Goal: Task Accomplishment & Management: Use online tool/utility

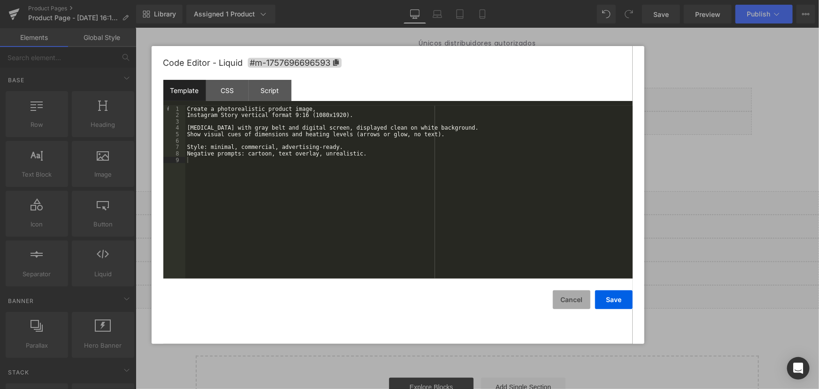
click at [562, 301] on button "Cancel" at bounding box center [572, 299] width 38 height 19
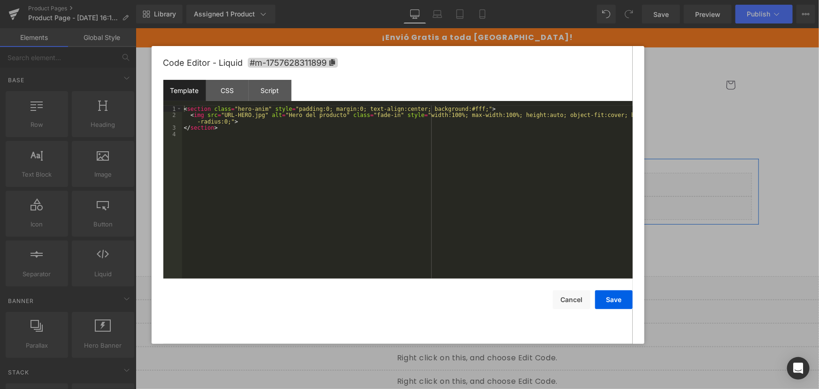
drag, startPoint x: 485, startPoint y: 176, endPoint x: 661, endPoint y: 214, distance: 180.1
click at [485, 176] on div "Liquid" at bounding box center [476, 183] width 549 height 23
click at [475, 166] on div "< section class = "hero-anim" style = "padding:0; margin:0; text-align:center; …" at bounding box center [407, 198] width 451 height 185
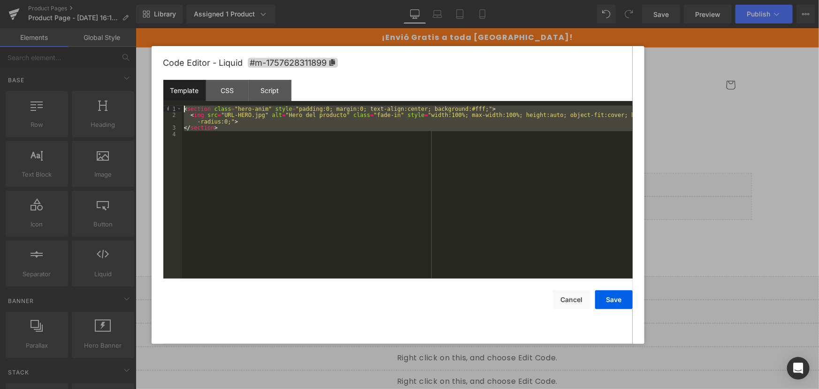
drag, startPoint x: 205, startPoint y: 116, endPoint x: 145, endPoint y: 86, distance: 66.3
click at [145, 86] on body "Liquid You are previewing how the will restyle your page. You can not edit Elem…" at bounding box center [409, 194] width 819 height 389
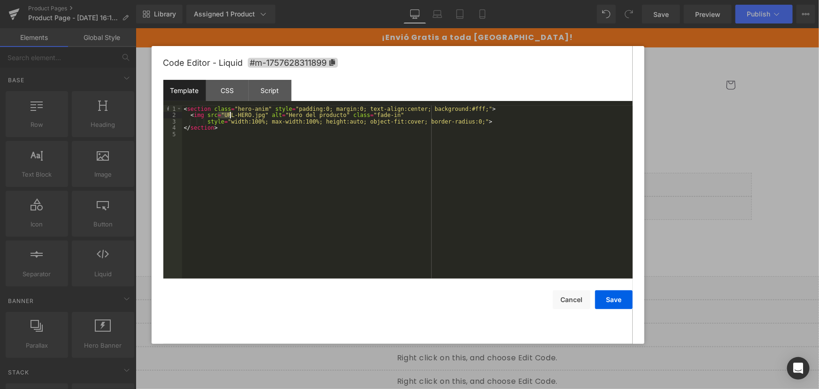
drag, startPoint x: 219, startPoint y: 113, endPoint x: 239, endPoint y: 114, distance: 19.7
click at [239, 114] on div "< section class = "hero-anim" style = "padding:0; margin:0; text-align:center; …" at bounding box center [407, 198] width 451 height 185
click at [230, 115] on div "< section class = "hero-anim" style = "padding:0; margin:0; text-align:center; …" at bounding box center [407, 192] width 451 height 173
click at [230, 115] on div "< section class = "hero-anim" style = "padding:0; margin:0; text-align:center; …" at bounding box center [407, 198] width 451 height 185
click at [222, 115] on div "< section class = "hero-anim" style = "padding:0; margin:0; text-align:center; …" at bounding box center [407, 192] width 451 height 173
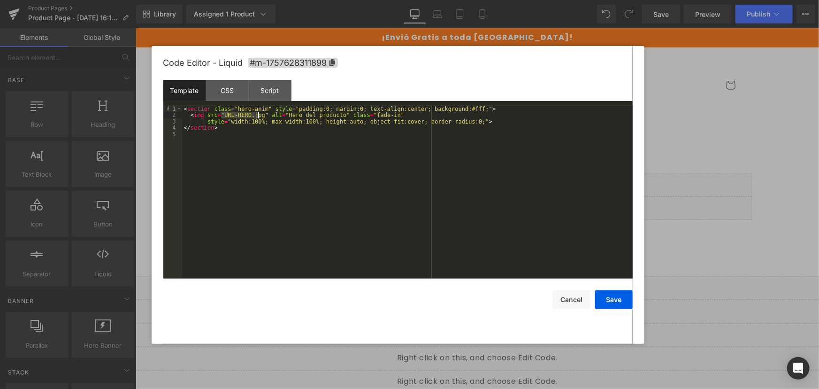
drag, startPoint x: 222, startPoint y: 115, endPoint x: 258, endPoint y: 113, distance: 36.2
click at [258, 113] on div "< section class = "hero-anim" style = "padding:0; margin:0; text-align:center; …" at bounding box center [407, 198] width 451 height 185
click at [619, 296] on button "Save" at bounding box center [614, 299] width 38 height 19
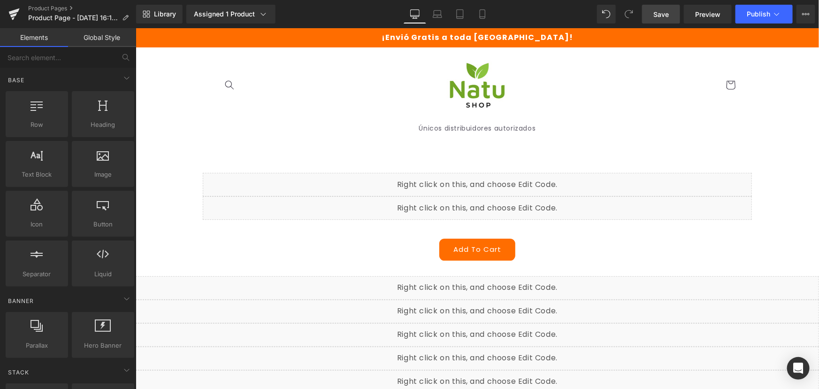
click at [670, 15] on link "Save" at bounding box center [661, 14] width 38 height 19
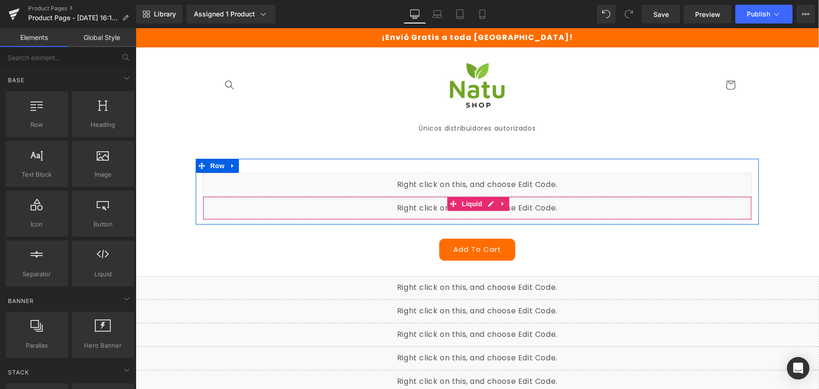
click at [491, 200] on div "Liquid" at bounding box center [476, 207] width 549 height 23
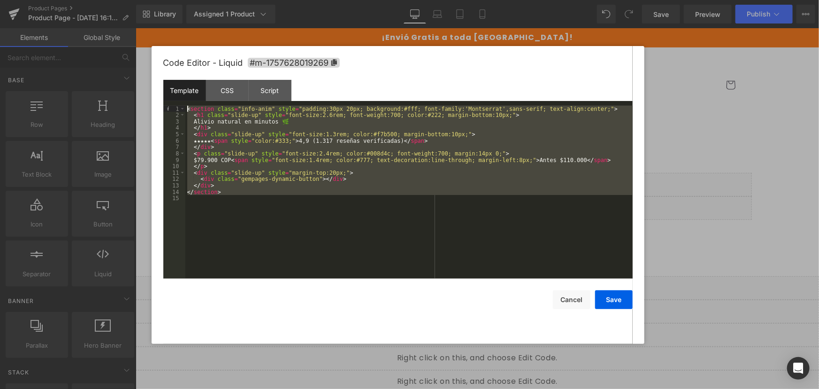
drag, startPoint x: 276, startPoint y: 209, endPoint x: 109, endPoint y: 57, distance: 225.9
click at [109, 57] on body "Liquid You are previewing how the will restyle your page. You can not edit Elem…" at bounding box center [409, 194] width 819 height 389
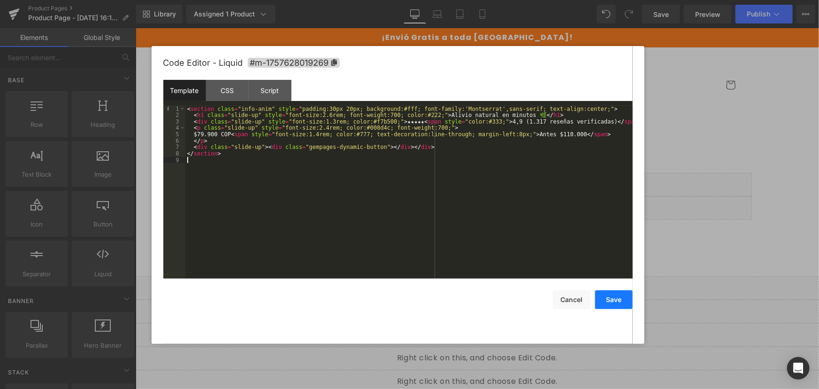
click at [614, 300] on button "Save" at bounding box center [614, 299] width 38 height 19
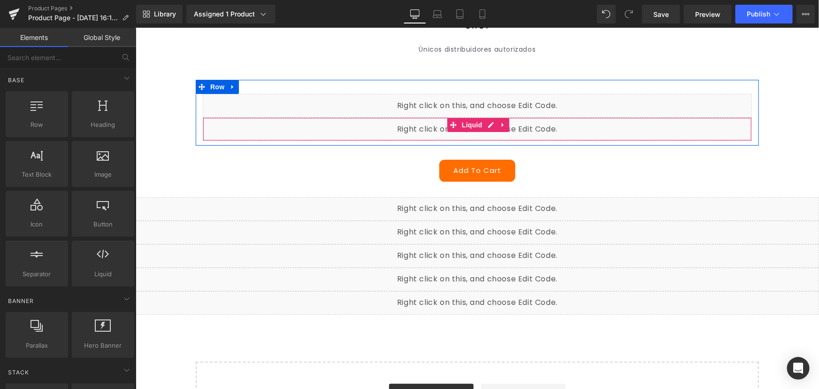
scroll to position [85, 0]
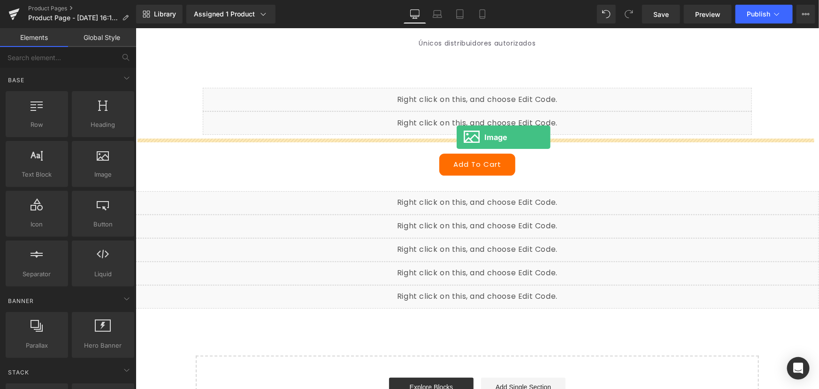
drag, startPoint x: 257, startPoint y: 200, endPoint x: 456, endPoint y: 137, distance: 209.4
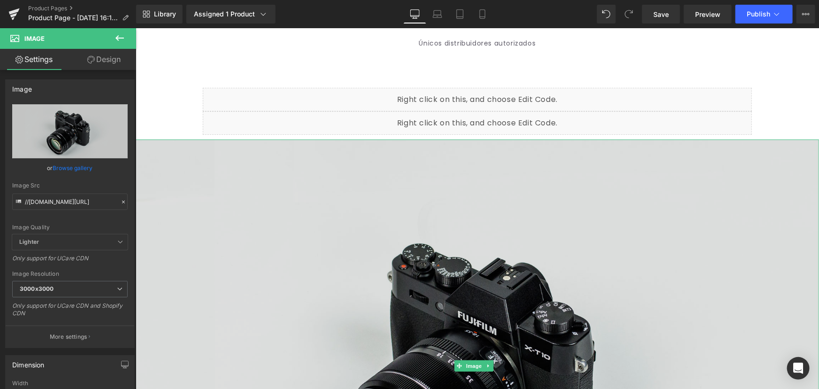
click at [699, 166] on img at bounding box center [476, 365] width 683 height 453
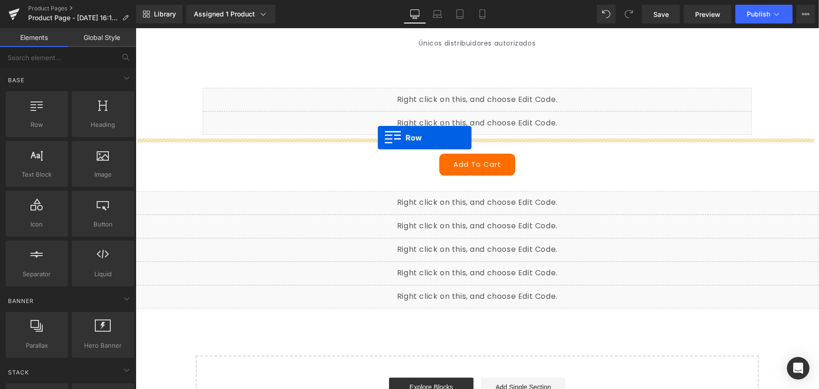
drag, startPoint x: 169, startPoint y: 149, endPoint x: 377, endPoint y: 137, distance: 208.2
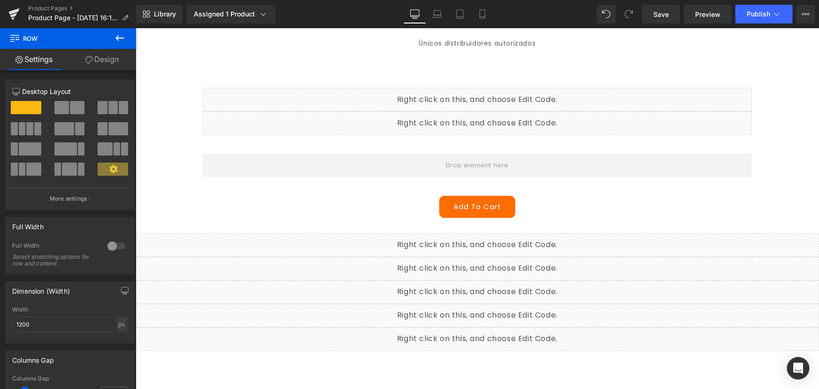
click at [120, 34] on icon at bounding box center [119, 37] width 11 height 11
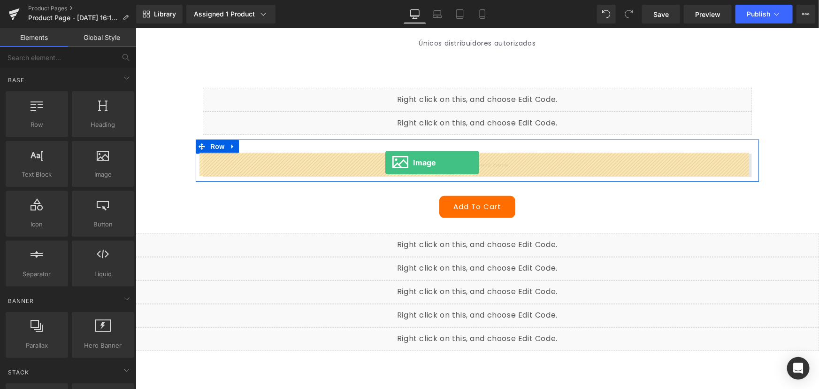
drag, startPoint x: 239, startPoint y: 197, endPoint x: 385, endPoint y: 162, distance: 150.1
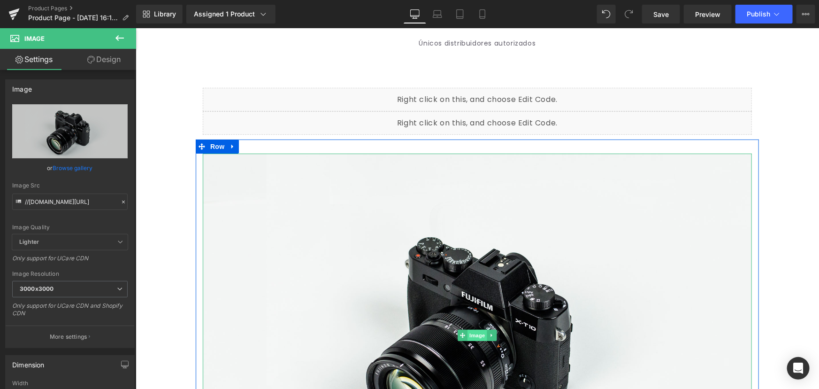
click at [475, 338] on span "Image" at bounding box center [477, 334] width 20 height 11
click at [471, 334] on span "Image" at bounding box center [477, 334] width 20 height 11
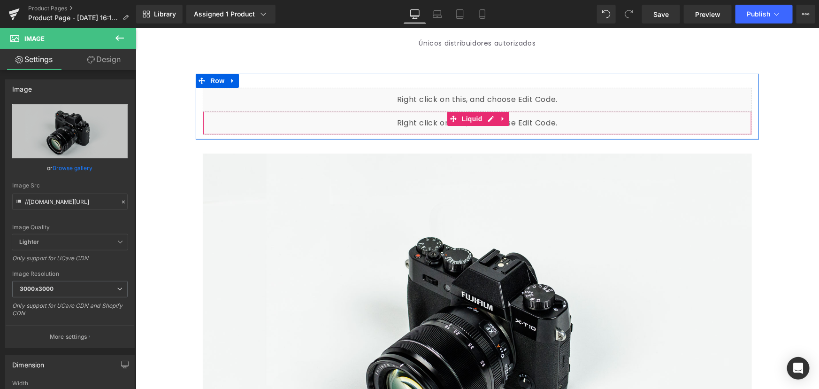
click at [488, 120] on div "Liquid" at bounding box center [476, 122] width 549 height 23
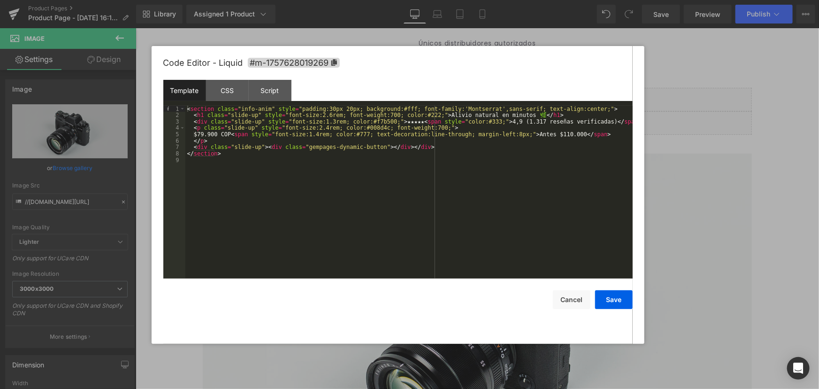
click at [685, 131] on div at bounding box center [409, 194] width 819 height 389
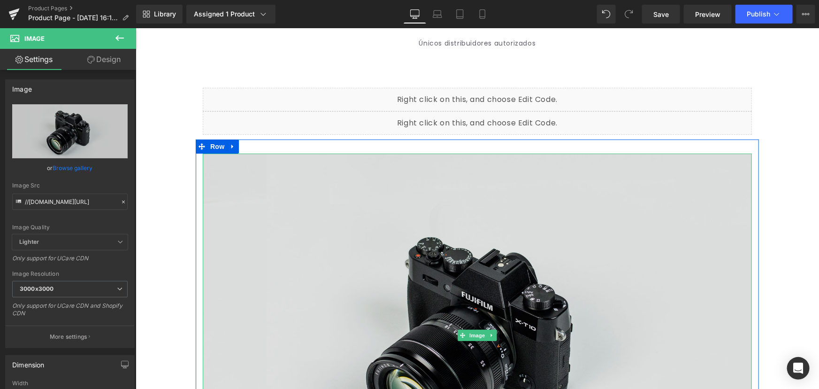
click at [486, 275] on img at bounding box center [476, 335] width 549 height 364
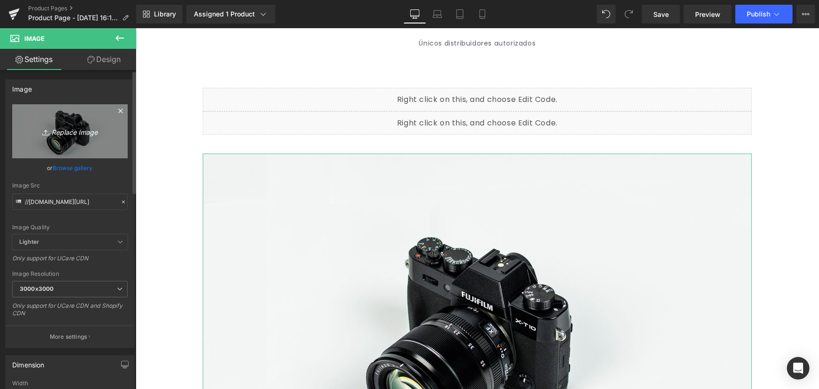
click at [61, 121] on link "Replace Image" at bounding box center [69, 131] width 115 height 54
type input "C:\fakepath\producto.jpg"
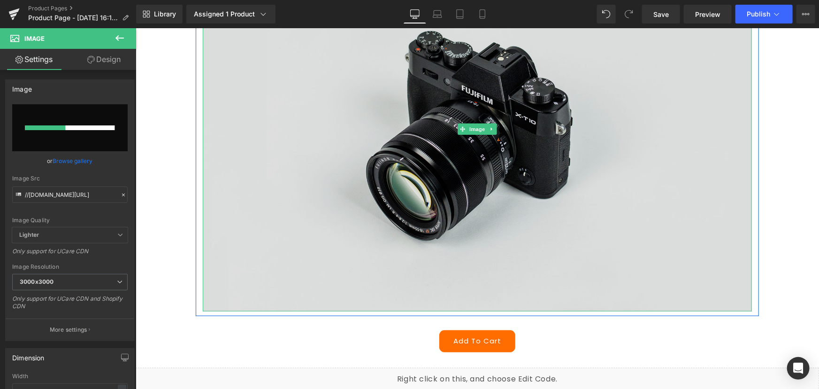
scroll to position [298, 0]
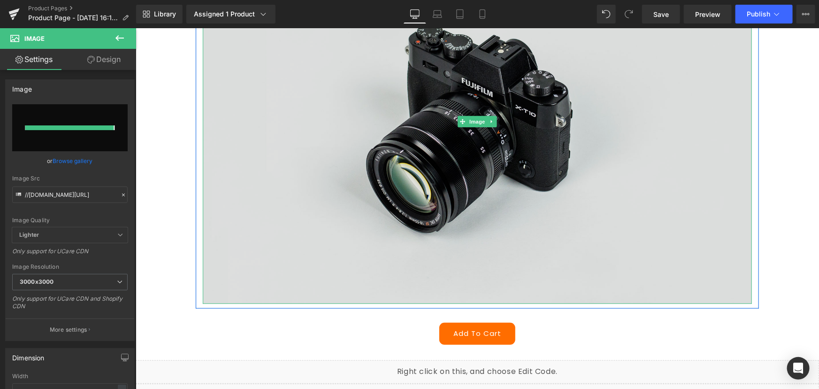
type input "https://ucarecdn.com/63755ed1-6962-4688-98b3-34cc606b77b2/-/format/auto/-/previ…"
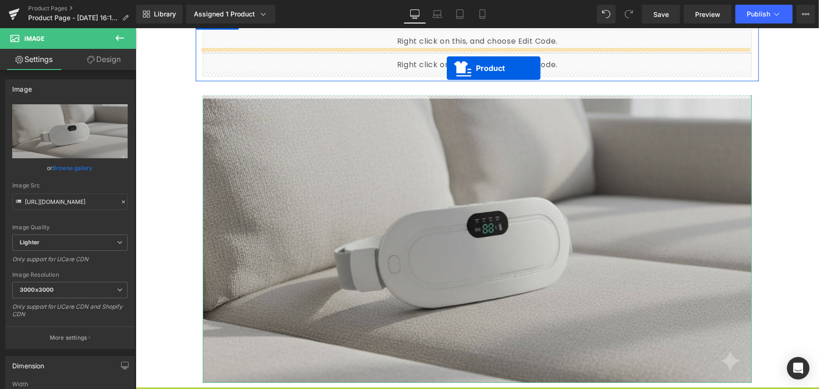
scroll to position [124, 0]
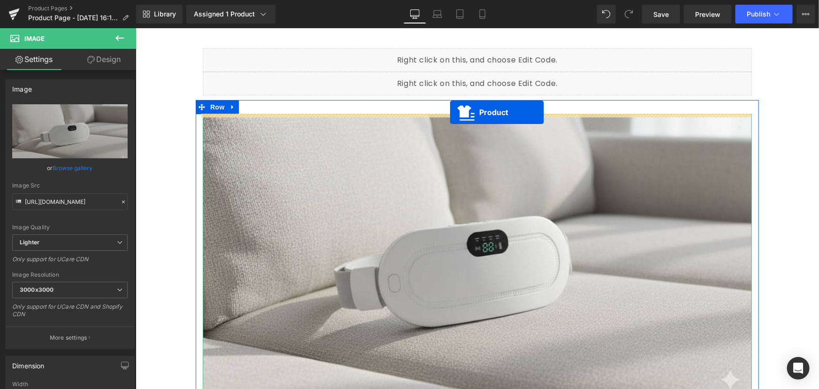
drag, startPoint x: 442, startPoint y: 278, endPoint x: 450, endPoint y: 112, distance: 166.3
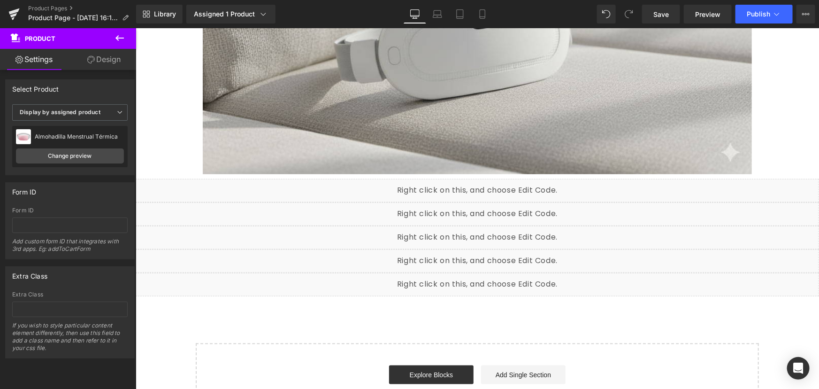
scroll to position [295, 0]
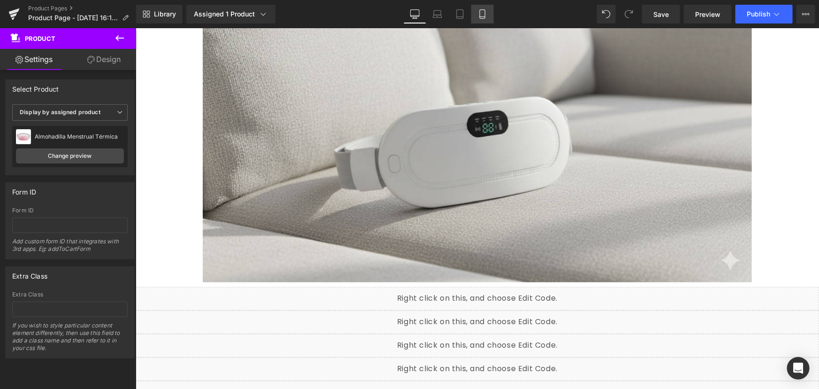
click at [481, 15] on icon at bounding box center [482, 13] width 9 height 9
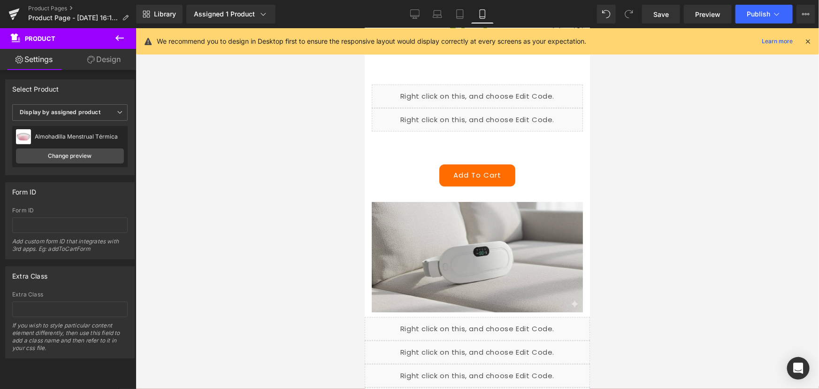
scroll to position [136, 0]
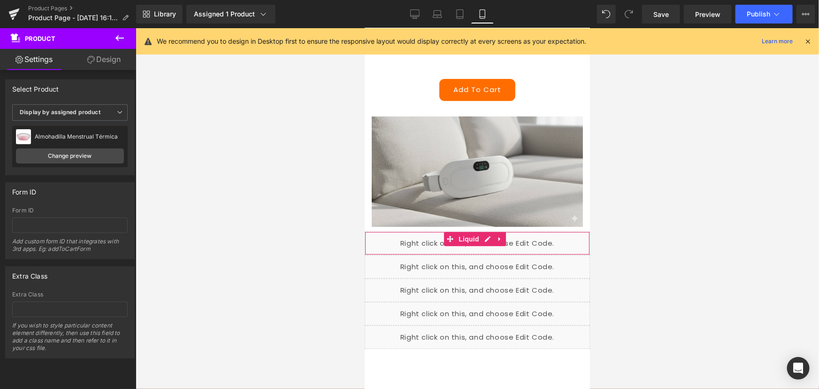
click at [488, 233] on div "Liquid" at bounding box center [476, 242] width 225 height 23
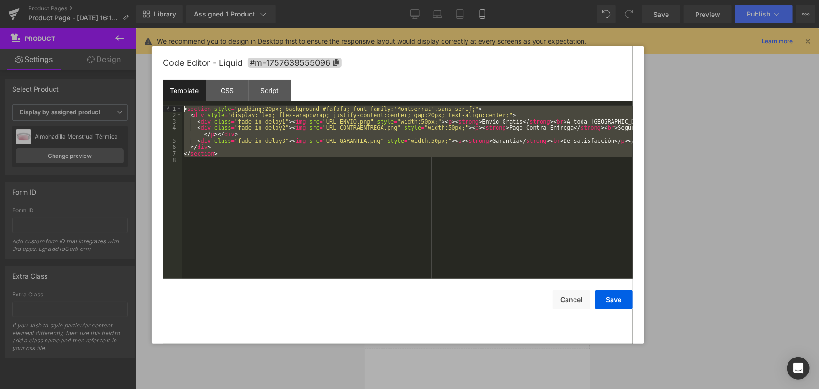
drag, startPoint x: 300, startPoint y: 197, endPoint x: 132, endPoint y: 90, distance: 199.3
click at [132, 90] on body "Product You are previewing how the will restyle your page. You can not edit Ele…" at bounding box center [409, 194] width 819 height 389
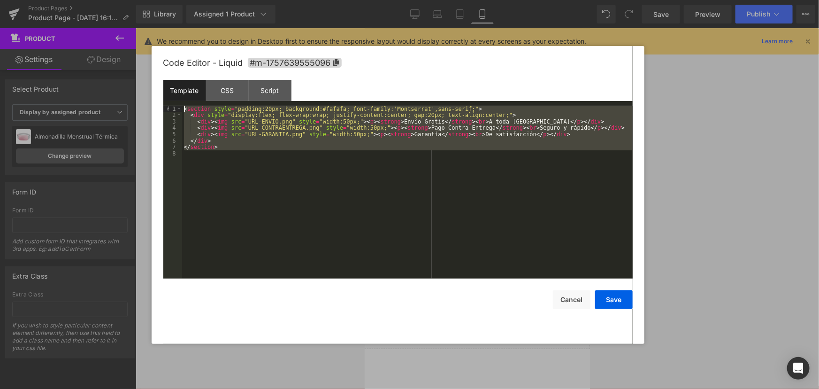
drag, startPoint x: 181, startPoint y: 101, endPoint x: 107, endPoint y: 37, distance: 98.4
click at [107, 37] on body "Product You are previewing how the will restyle your page. You can not edit Ele…" at bounding box center [409, 194] width 819 height 389
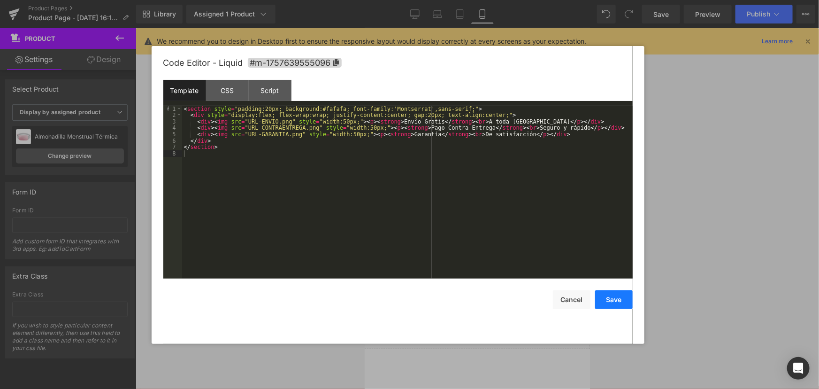
click at [617, 304] on button "Save" at bounding box center [614, 299] width 38 height 19
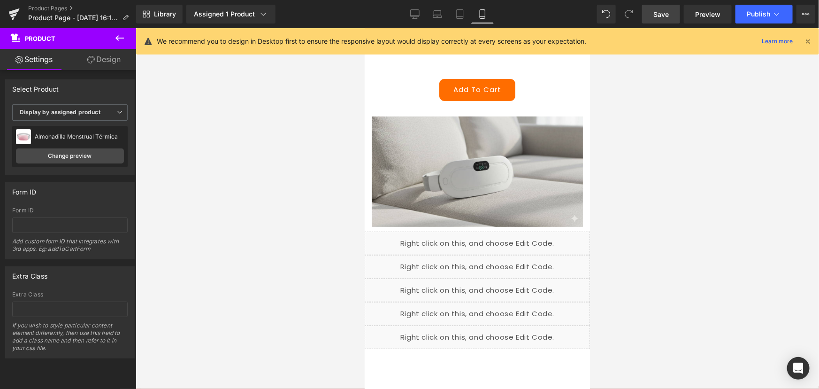
click at [662, 16] on span "Save" at bounding box center [660, 14] width 15 height 10
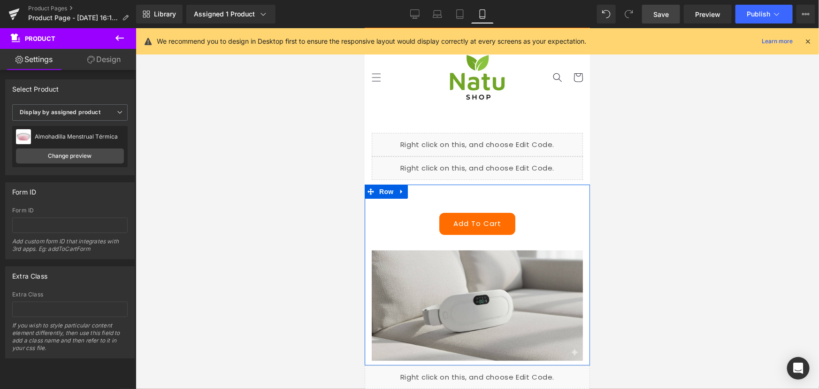
scroll to position [0, 0]
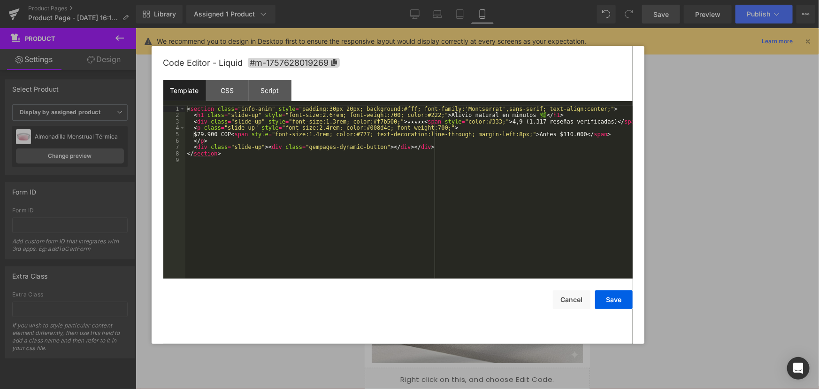
click at [486, 164] on icon at bounding box center [484, 165] width 5 height 5
drag, startPoint x: 420, startPoint y: 147, endPoint x: 190, endPoint y: 150, distance: 230.0
click at [190, 150] on div "< section class = "info-anim" style = "padding:30px 20px; background:#fff; font…" at bounding box center [408, 198] width 447 height 185
click at [190, 150] on div "< section class = "info-anim" style = "padding:30px 20px; background:#fff; font…" at bounding box center [408, 192] width 447 height 173
click at [393, 145] on div "< section class = "info-anim" style = "padding:30px 20px; background:#fff; font…" at bounding box center [408, 198] width 447 height 185
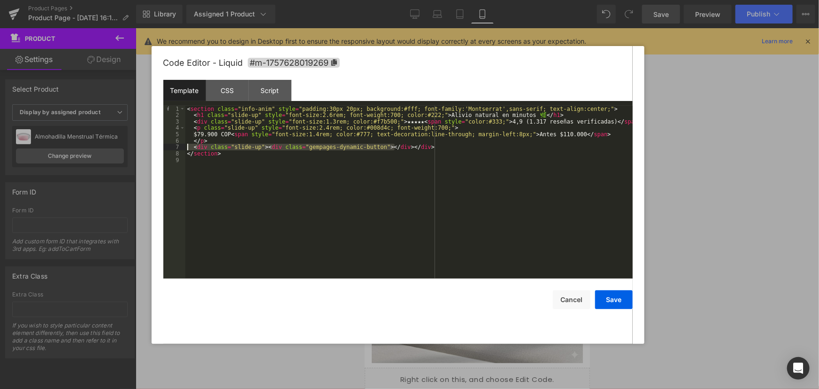
drag, startPoint x: 395, startPoint y: 146, endPoint x: 188, endPoint y: 148, distance: 207.0
click at [188, 148] on div "< section class = "info-anim" style = "padding:30px 20px; background:#fff; font…" at bounding box center [408, 198] width 447 height 185
click at [629, 296] on button "Save" at bounding box center [614, 299] width 38 height 19
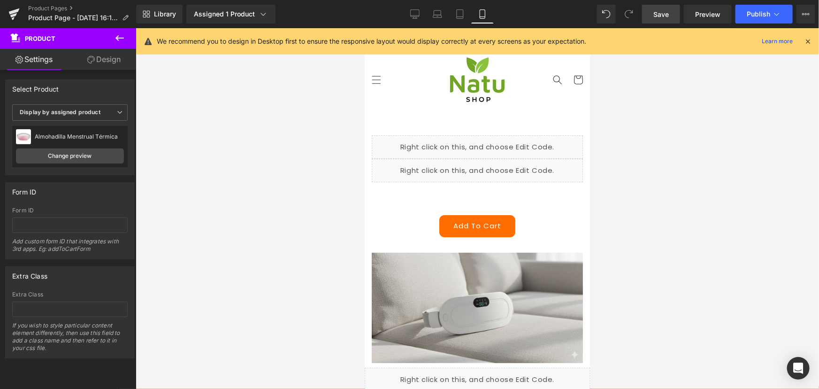
click at [657, 21] on link "Save" at bounding box center [661, 14] width 38 height 19
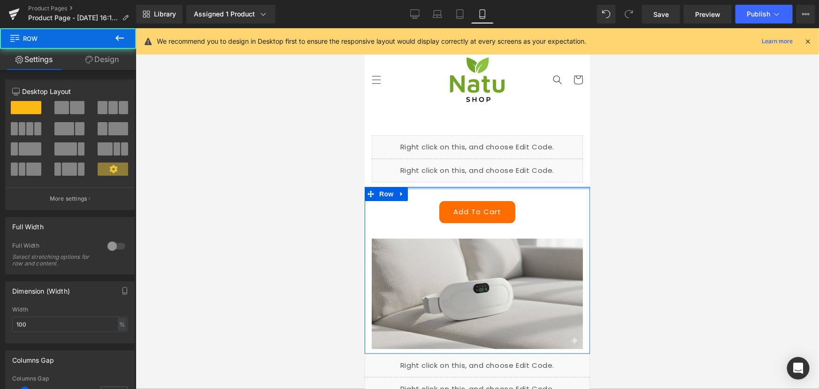
drag, startPoint x: 489, startPoint y: 197, endPoint x: 489, endPoint y: 175, distance: 22.5
click at [489, 175] on div "Liquid Liquid Row Add To Cart (P) Cart Button Product Image Row Liquid Liquid L…" at bounding box center [476, 371] width 225 height 500
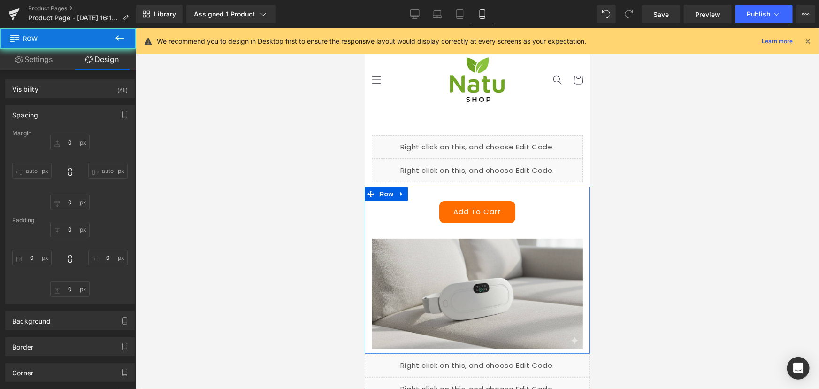
type input "0"
type input "10"
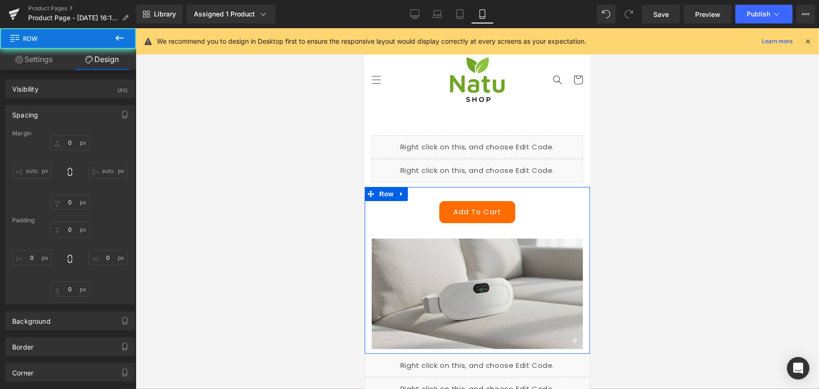
type input "0"
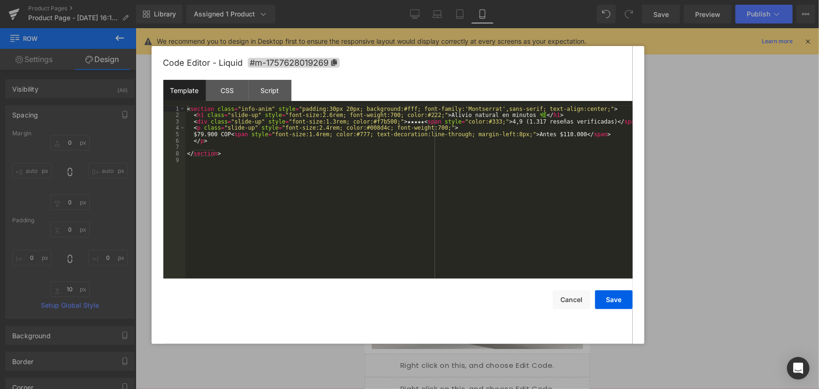
click at [489, 166] on div "Liquid" at bounding box center [476, 169] width 211 height 23
click at [309, 125] on div "< section class = "info-anim" style = "padding:30px 20px; background:#fff; font…" at bounding box center [408, 198] width 447 height 185
click at [309, 126] on div "< section class = "info-anim" style = "padding:30px 20px; background:#fff; font…" at bounding box center [408, 198] width 447 height 185
click at [308, 134] on div "< section class = "info-anim" style = "padding:30px 20px; background:#fff; font…" at bounding box center [408, 198] width 447 height 185
click at [601, 297] on button "Save" at bounding box center [614, 299] width 38 height 19
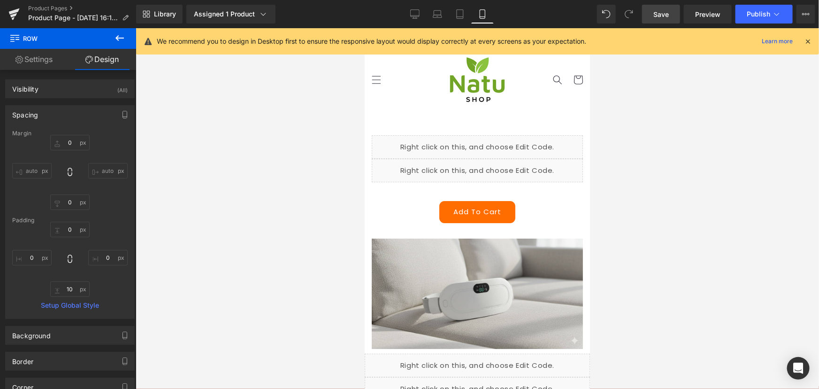
click at [668, 13] on span "Save" at bounding box center [660, 14] width 15 height 10
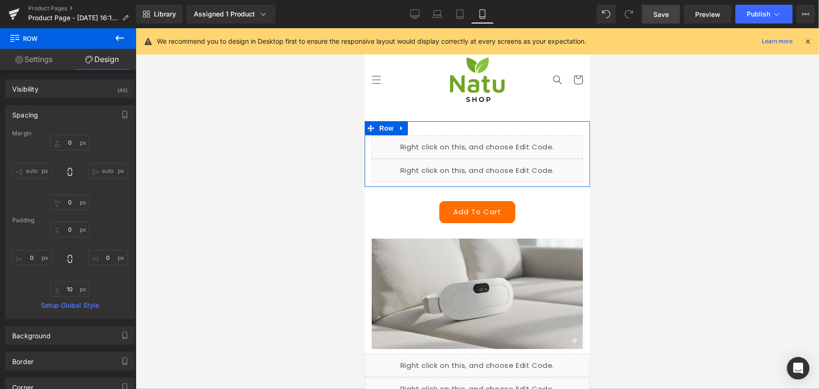
click at [486, 164] on div "Liquid" at bounding box center [476, 169] width 211 height 23
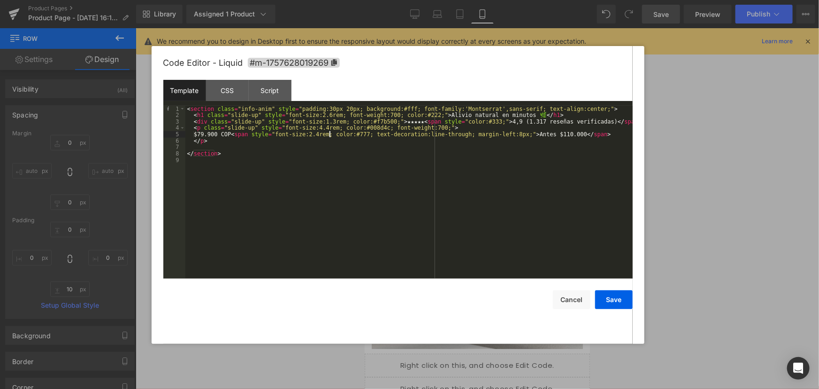
click at [329, 136] on div "< section class = "info-anim" style = "padding:30px 20px; background:#fff; font…" at bounding box center [408, 198] width 447 height 185
click at [310, 116] on div "< section class = "info-anim" style = "padding:30px 20px; background:#fff; font…" at bounding box center [408, 198] width 447 height 185
click at [309, 128] on div "< section class = "info-anim" style = "padding:30px 20px; background:#fff; font…" at bounding box center [408, 198] width 447 height 185
click at [308, 133] on div "< section class = "info-anim" style = "padding:30px 20px; background:#fff; font…" at bounding box center [408, 198] width 447 height 185
click at [311, 112] on div "< section class = "info-anim" style = "padding:30px 20px; background:#fff; font…" at bounding box center [408, 198] width 447 height 185
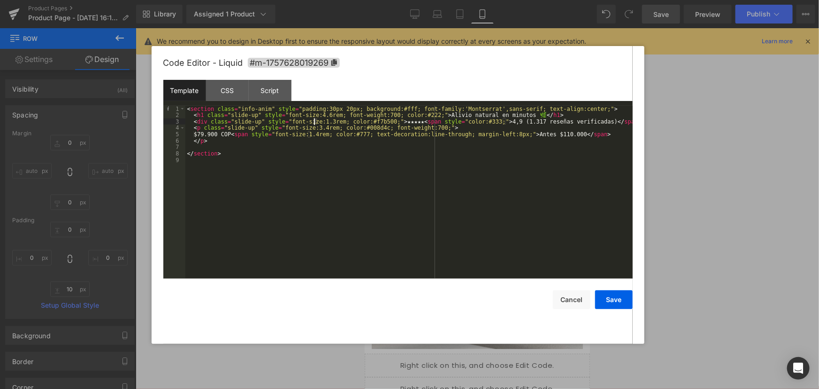
click at [314, 123] on div "< section class = "info-anim" style = "padding:30px 20px; background:#fff; font…" at bounding box center [408, 198] width 447 height 185
click at [601, 297] on button "Save" at bounding box center [614, 299] width 38 height 19
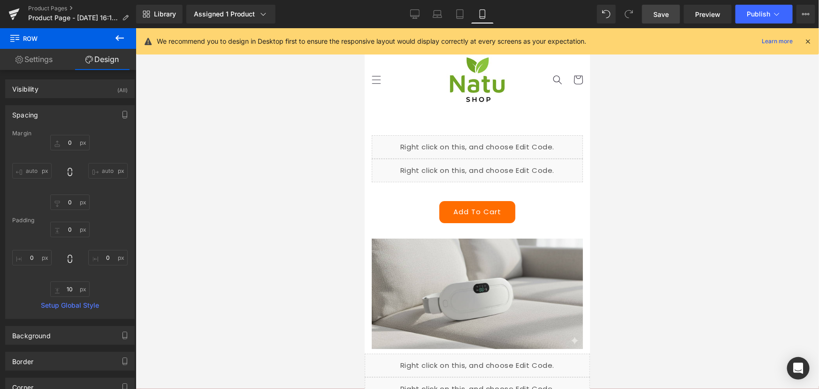
click at [663, 18] on span "Save" at bounding box center [660, 14] width 15 height 10
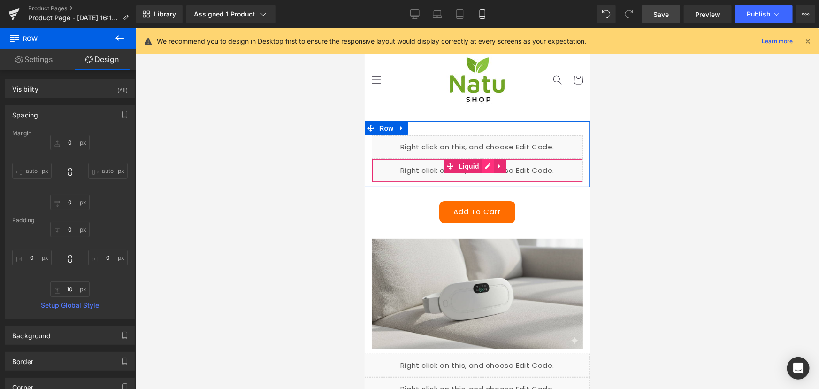
click at [487, 164] on div "Liquid" at bounding box center [476, 169] width 211 height 23
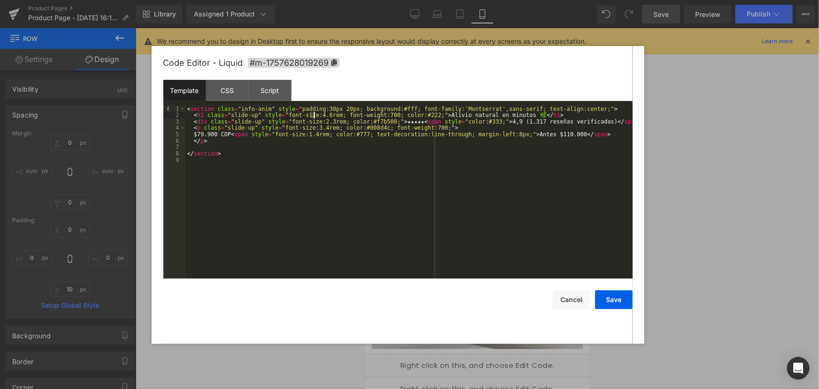
click at [313, 115] on div "< section class = "info-anim" style = "padding:30px 20px; background:#fff; font…" at bounding box center [408, 198] width 447 height 185
click at [315, 120] on div "< section class = "info-anim" style = "padding:30px 20px; background:#fff; font…" at bounding box center [408, 198] width 447 height 185
click at [321, 122] on div "< section class = "info-anim" style = "padding:30px 20px; background:#fff; font…" at bounding box center [408, 198] width 447 height 185
click at [309, 125] on div "< section class = "info-anim" style = "padding:30px 20px; background:#fff; font…" at bounding box center [408, 198] width 447 height 185
click at [419, 129] on div "< section class = "info-anim" style = "padding:30px 20px; background:#fff; font…" at bounding box center [408, 198] width 447 height 185
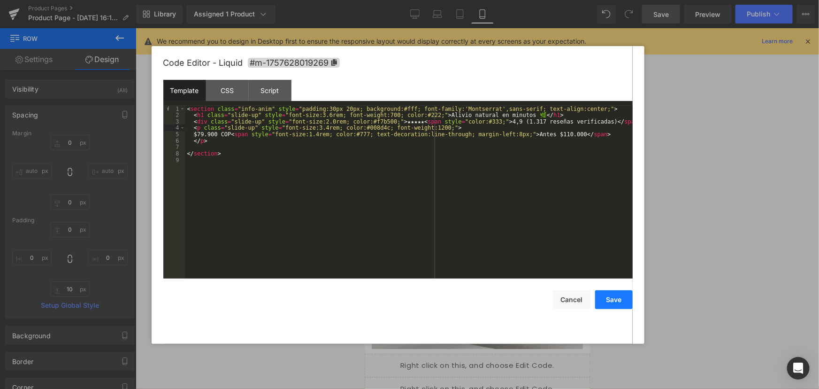
click at [605, 296] on button "Save" at bounding box center [614, 299] width 38 height 19
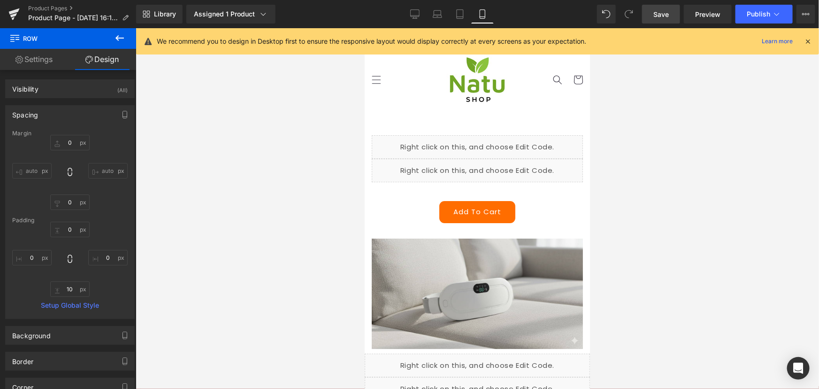
click at [660, 16] on span "Save" at bounding box center [660, 14] width 15 height 10
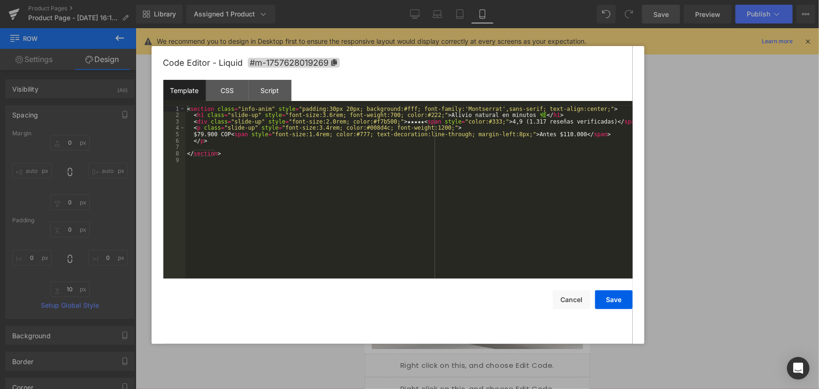
click at [484, 164] on div "Liquid" at bounding box center [476, 169] width 211 height 23
click at [308, 131] on div "< section class = "info-anim" style = "padding:30px 20px; background:#fff; font…" at bounding box center [408, 198] width 447 height 185
click at [309, 128] on div "< section class = "info-anim" style = "padding:30px 20px; background:#fff; font…" at bounding box center [408, 198] width 447 height 185
click at [611, 303] on button "Save" at bounding box center [614, 299] width 38 height 19
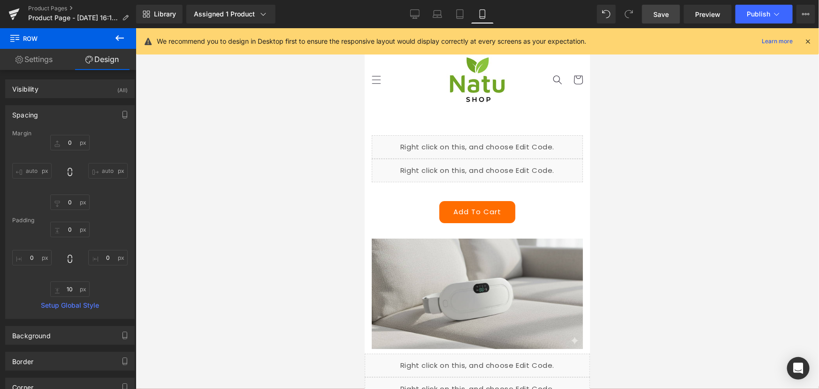
click at [659, 17] on span "Save" at bounding box center [660, 14] width 15 height 10
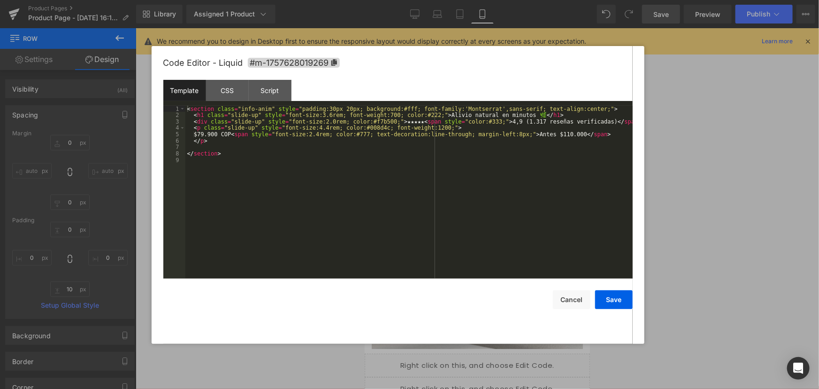
click at [484, 164] on div "Liquid" at bounding box center [476, 169] width 211 height 23
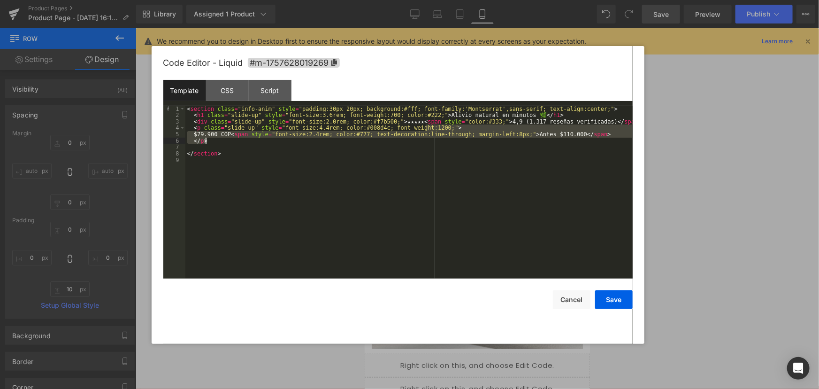
drag, startPoint x: 426, startPoint y: 126, endPoint x: 656, endPoint y: 145, distance: 230.8
click at [723, 140] on body "Product You are previewing how the will restyle your page. You can not edit Ele…" at bounding box center [409, 194] width 819 height 389
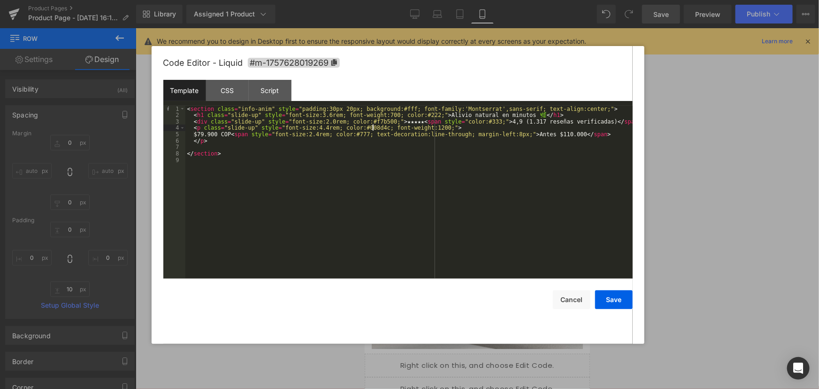
click at [374, 128] on div "< section class = "info-anim" style = "padding:30px 20px; background:#fff; font…" at bounding box center [408, 198] width 447 height 185
drag, startPoint x: 415, startPoint y: 127, endPoint x: 421, endPoint y: 129, distance: 5.8
click at [421, 129] on div "< section class = "info-anim" style = "padding:30px 20px; background:#fff; font…" at bounding box center [408, 198] width 447 height 185
click at [239, 132] on div "< section class = "info-anim" style = "padding:30px 20px; background:#fff; font…" at bounding box center [408, 198] width 447 height 185
click at [308, 127] on div "< section class = "info-anim" style = "padding:30px 20px; background:#fff; font…" at bounding box center [408, 198] width 447 height 185
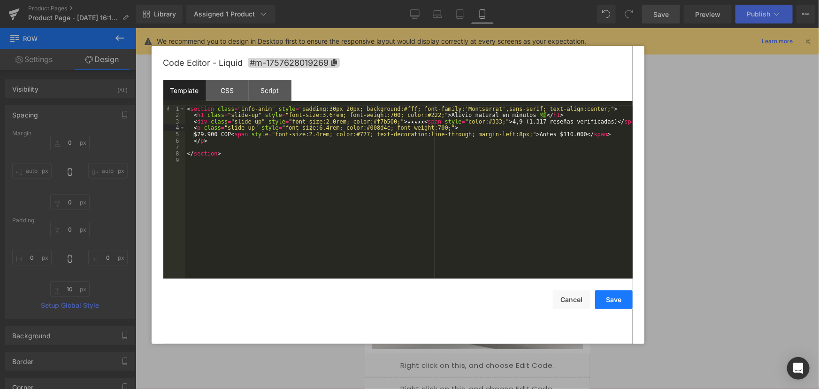
click at [625, 300] on button "Save" at bounding box center [614, 299] width 38 height 19
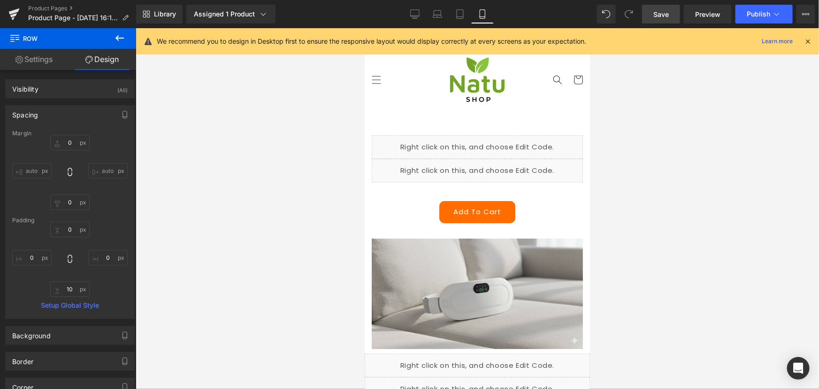
click at [669, 10] on span "Save" at bounding box center [660, 14] width 15 height 10
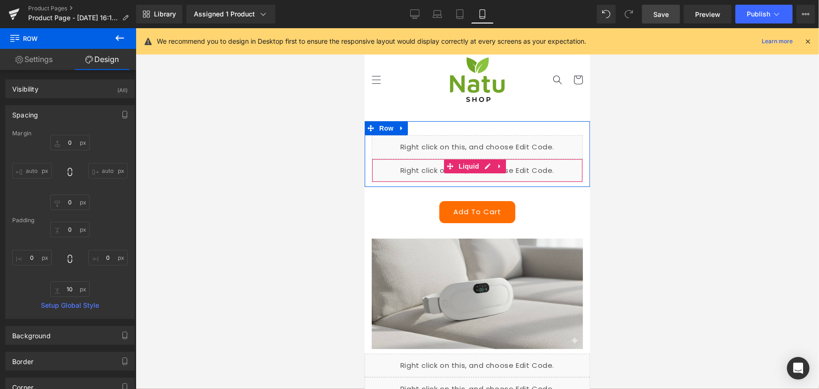
click at [481, 165] on div "Liquid" at bounding box center [476, 169] width 211 height 23
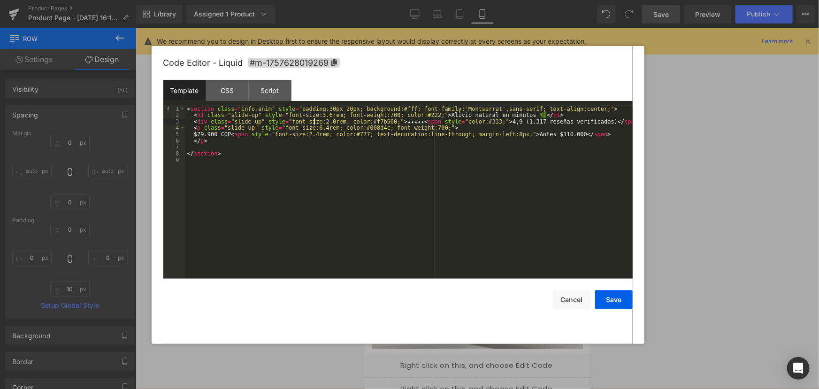
click at [314, 123] on div "< section class = "info-anim" style = "padding:30px 20px; background:#fff; font…" at bounding box center [408, 198] width 447 height 185
click at [316, 122] on div "< section class = "info-anim" style = "padding:30px 20px; background:#fff; font…" at bounding box center [408, 198] width 447 height 185
drag, startPoint x: 622, startPoint y: 298, endPoint x: 621, endPoint y: 116, distance: 181.6
click at [621, 298] on button "Save" at bounding box center [614, 299] width 38 height 19
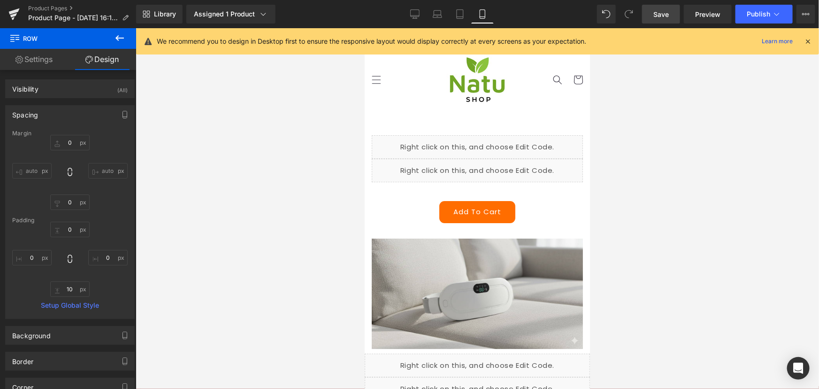
click at [668, 14] on span "Save" at bounding box center [660, 14] width 15 height 10
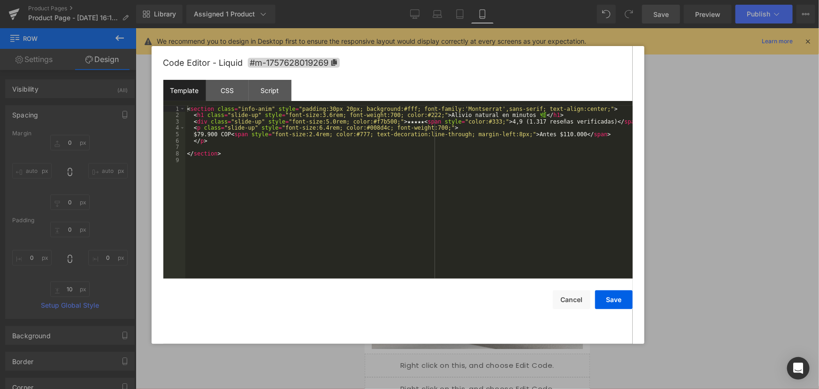
click at [486, 163] on div "Liquid" at bounding box center [476, 169] width 211 height 23
click at [307, 126] on div "< section class = "info-anim" style = "padding:30px 20px; background:#fff; font…" at bounding box center [408, 198] width 447 height 185
click at [314, 119] on div "< section class = "info-anim" style = "padding:30px 20px; background:#fff; font…" at bounding box center [408, 198] width 447 height 185
click at [602, 299] on button "Save" at bounding box center [614, 299] width 38 height 19
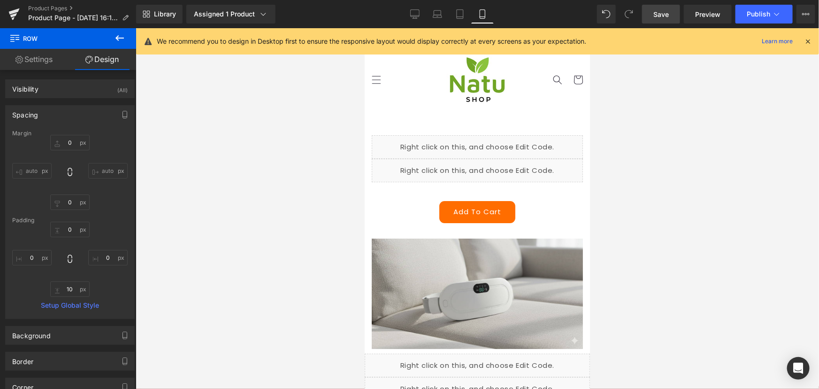
click at [662, 18] on span "Save" at bounding box center [660, 14] width 15 height 10
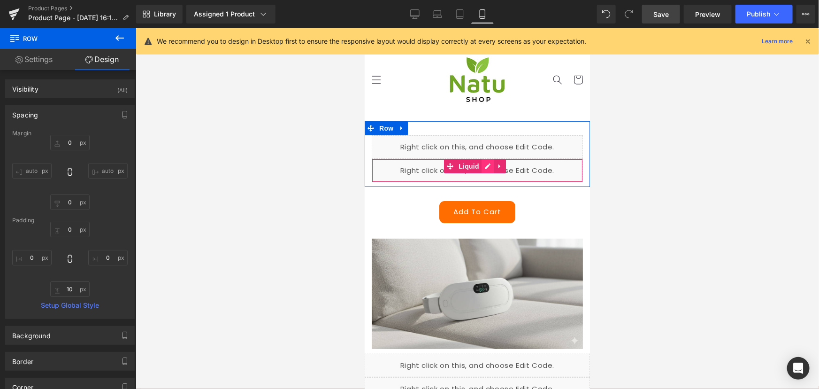
click at [489, 166] on div "Liquid" at bounding box center [476, 169] width 211 height 23
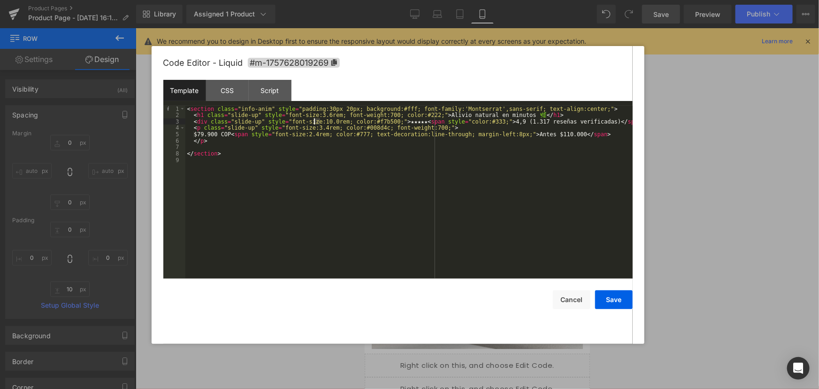
click at [315, 121] on div "< section class = "info-anim" style = "padding:30px 20px; background:#fff; font…" at bounding box center [408, 198] width 447 height 185
click at [311, 114] on div "< section class = "info-anim" style = "padding:30px 20px; background:#fff; font…" at bounding box center [408, 198] width 447 height 185
click at [548, 115] on div "< section class = "info-anim" style = "padding:30px 20px; background:#fff; font…" at bounding box center [408, 198] width 447 height 185
drag, startPoint x: 566, startPoint y: 121, endPoint x: 662, endPoint y: 130, distance: 95.7
click at [662, 130] on body "Product You are previewing how the will restyle your page. You can not edit Ele…" at bounding box center [409, 194] width 819 height 389
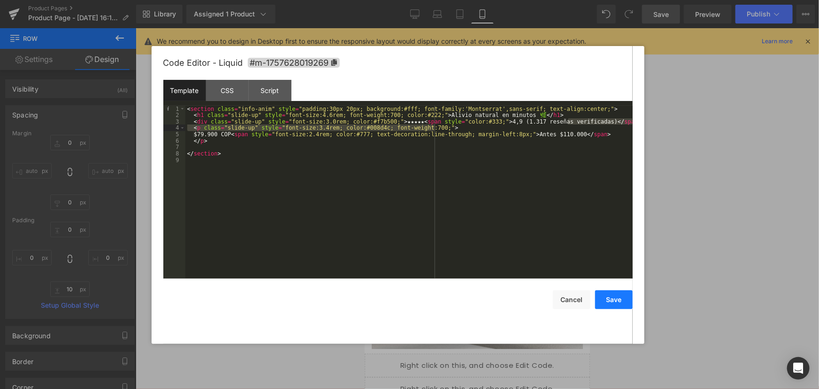
click at [611, 296] on button "Save" at bounding box center [614, 299] width 38 height 19
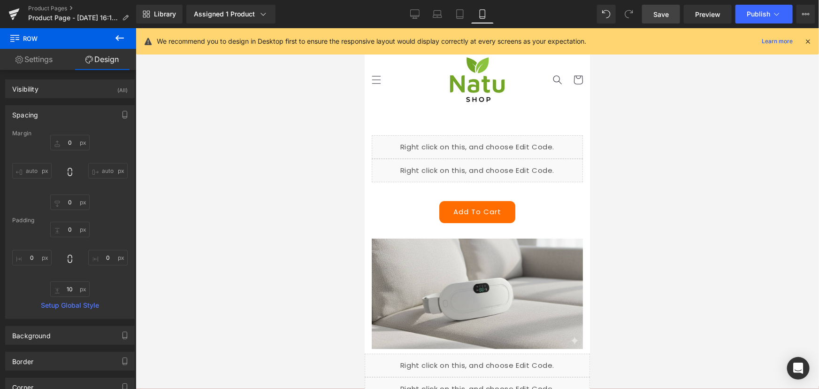
click at [656, 7] on link "Save" at bounding box center [661, 14] width 38 height 19
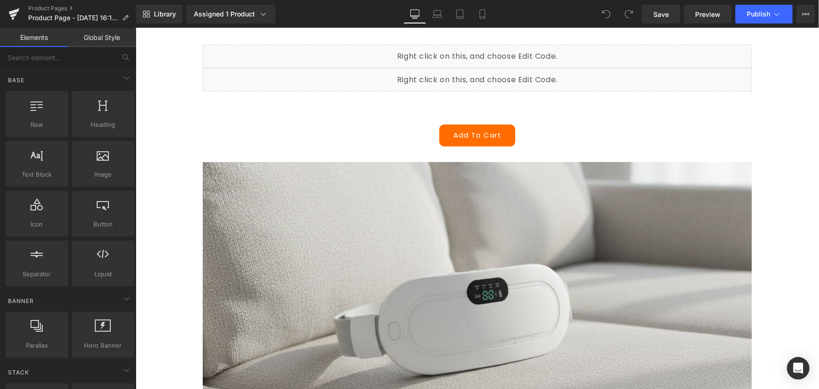
scroll to position [42, 0]
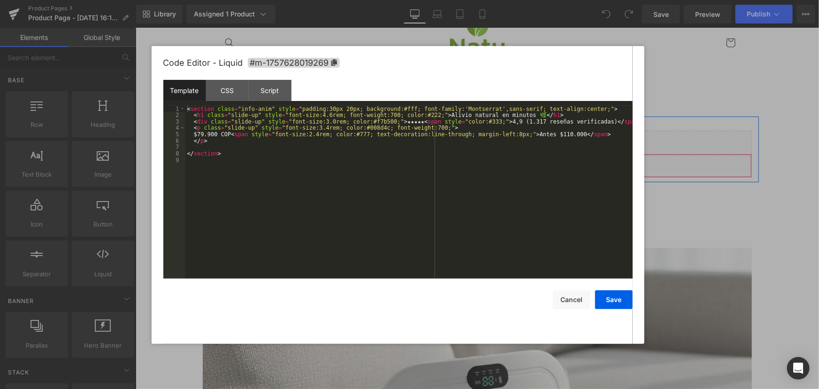
click at [485, 156] on div "Liquid" at bounding box center [476, 164] width 549 height 23
click at [232, 90] on div "CSS" at bounding box center [227, 90] width 43 height 21
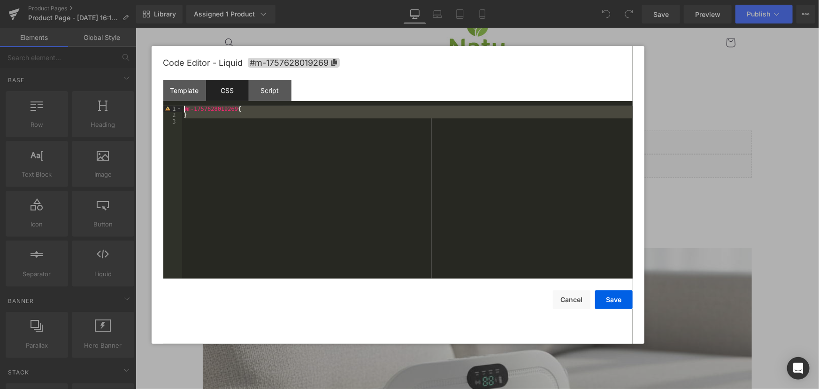
drag, startPoint x: 300, startPoint y: 144, endPoint x: 103, endPoint y: 61, distance: 213.9
click at [103, 61] on body "You are previewing how the will restyle your page. You can not edit Elements in…" at bounding box center [409, 194] width 819 height 389
click at [272, 167] on div "#m-1757628019269 { }" at bounding box center [407, 192] width 451 height 173
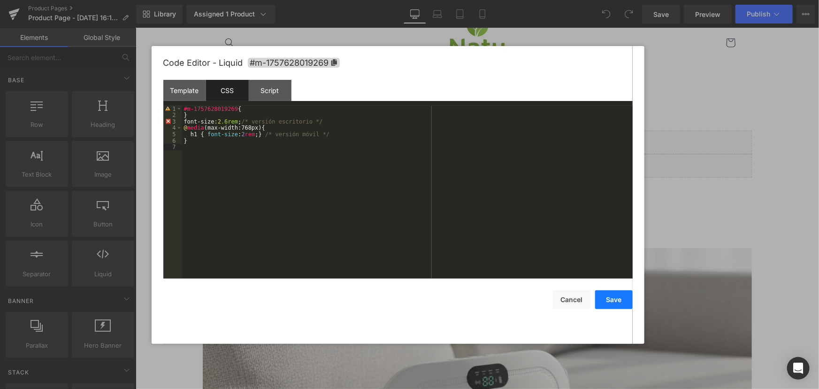
click at [622, 298] on button "Save" at bounding box center [614, 299] width 38 height 19
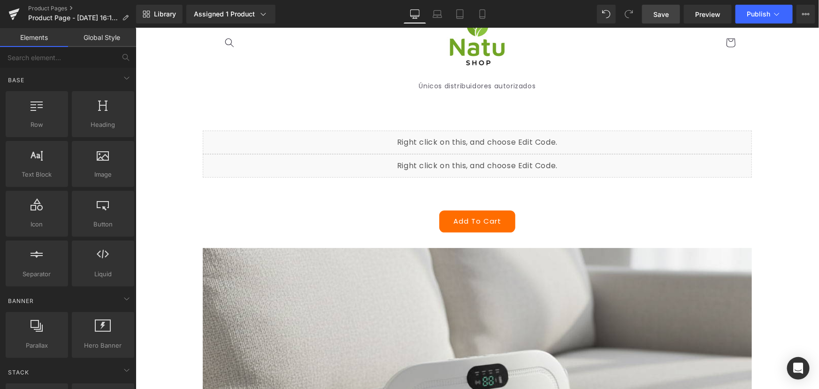
click at [673, 19] on link "Save" at bounding box center [661, 14] width 38 height 19
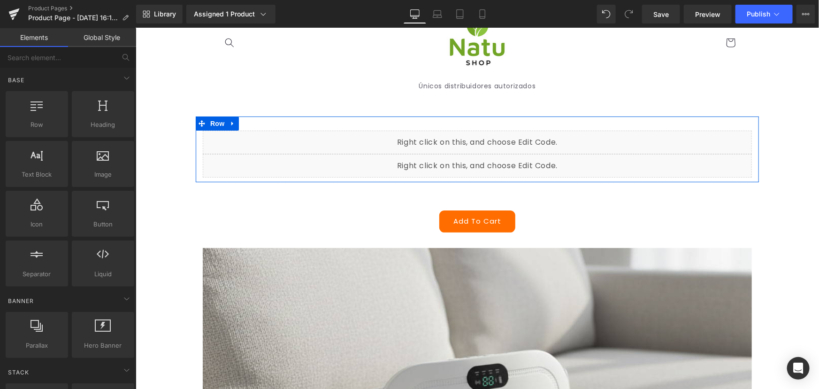
click at [482, 138] on div "Liquid" at bounding box center [476, 141] width 549 height 23
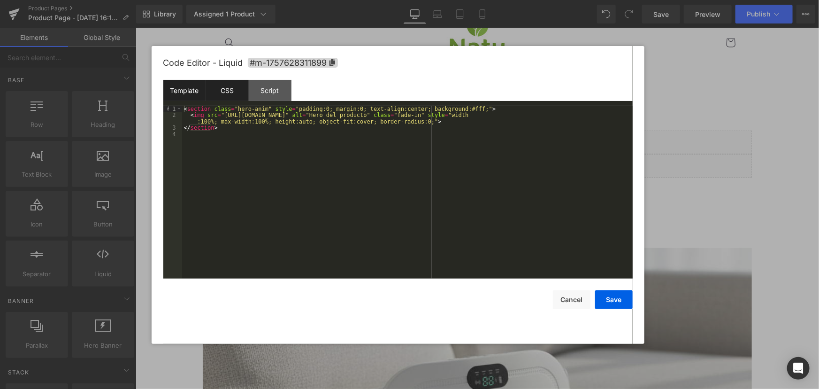
click at [224, 91] on div "CSS" at bounding box center [227, 90] width 43 height 21
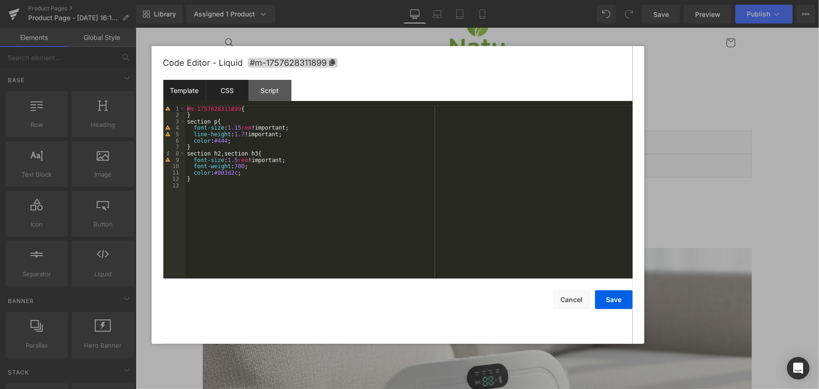
click at [190, 87] on div "Template" at bounding box center [184, 90] width 43 height 21
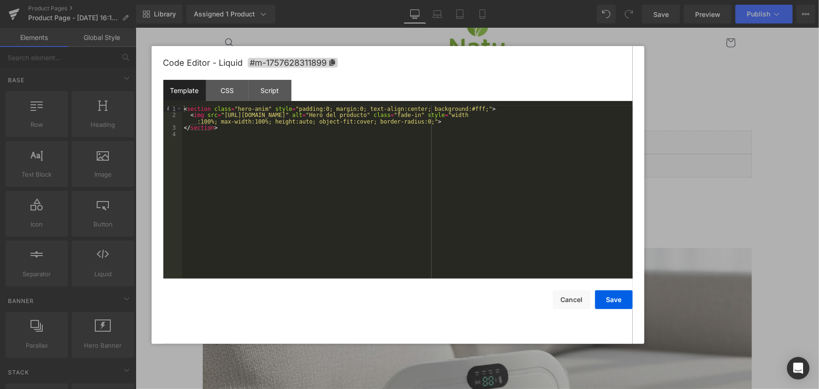
drag, startPoint x: 786, startPoint y: 162, endPoint x: 645, endPoint y: 136, distance: 142.8
click at [786, 162] on div at bounding box center [409, 194] width 819 height 389
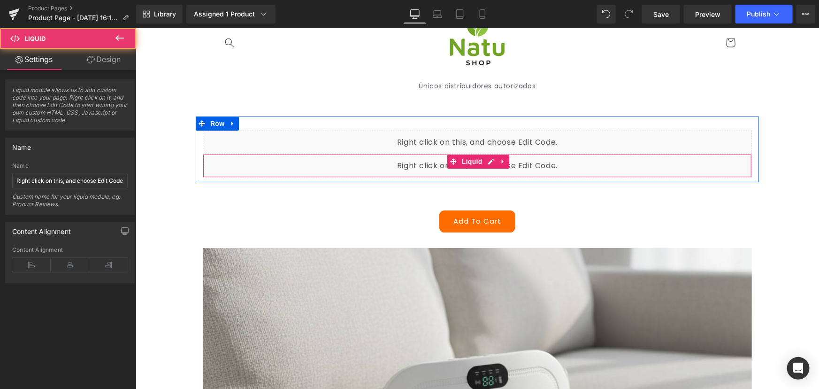
click at [337, 160] on div "Liquid" at bounding box center [476, 164] width 549 height 23
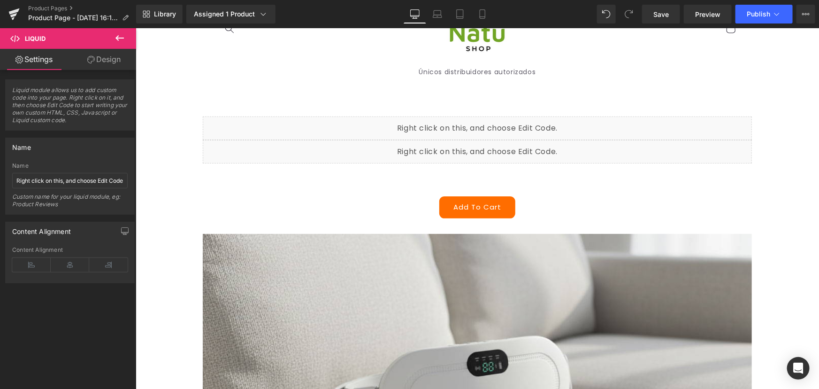
scroll to position [0, 0]
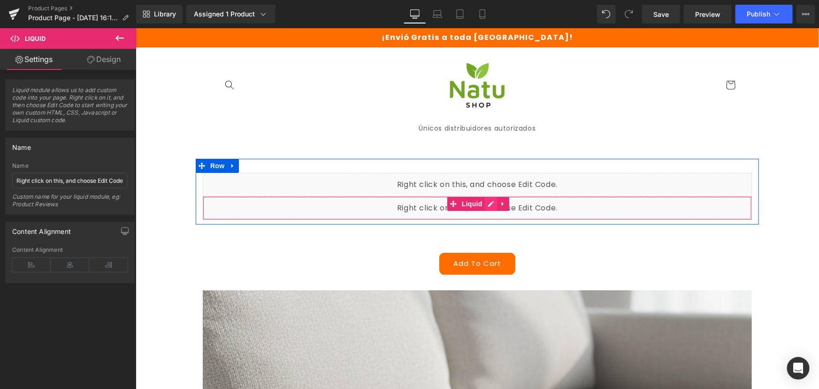
click at [487, 203] on div "Liquid" at bounding box center [476, 207] width 549 height 23
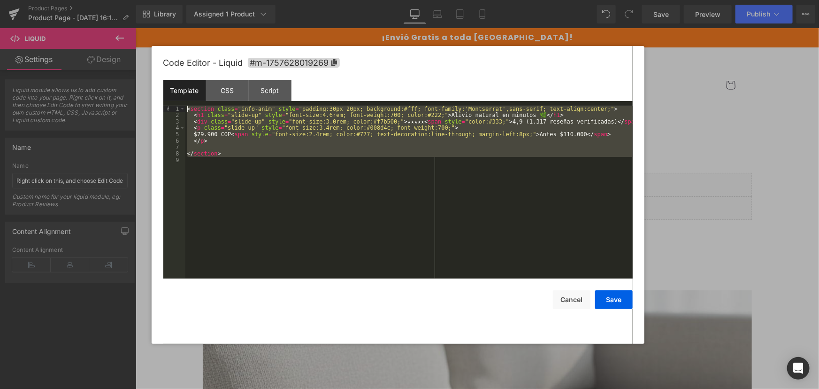
drag, startPoint x: 324, startPoint y: 176, endPoint x: 162, endPoint y: 94, distance: 181.3
click at [162, 94] on div "Code Editor - Liquid #m-1757628019269 Template CSS Script Data 1 2 3 4 5 6 7 8 …" at bounding box center [398, 195] width 493 height 298
click at [554, 187] on div "< section class = "info-anim" style = "padding:30px 20px; background:#fff; font…" at bounding box center [408, 192] width 447 height 173
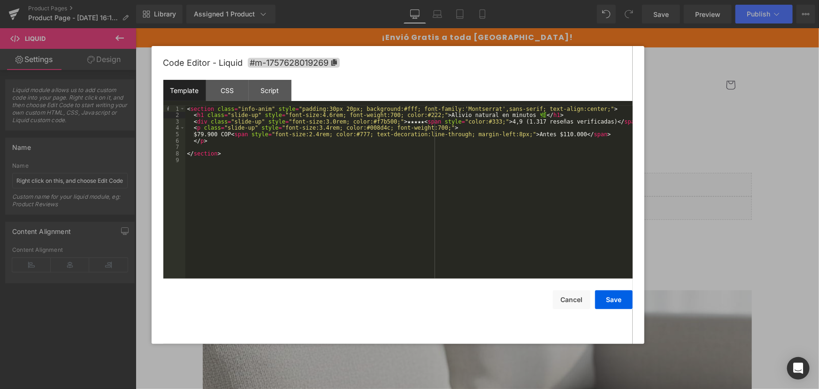
click at [464, 116] on div "< section class = "info-anim" style = "padding:30px 20px; background:#fff; font…" at bounding box center [408, 198] width 447 height 185
click at [314, 130] on div "< section class = "info-anim" style = "padding:30px 20px; background:#fff; font…" at bounding box center [408, 198] width 447 height 185
click at [317, 167] on div "< section class = "info-anim" style = "padding:30px 20px; background:#fff; font…" at bounding box center [408, 198] width 447 height 185
click at [623, 301] on button "Save" at bounding box center [614, 299] width 38 height 19
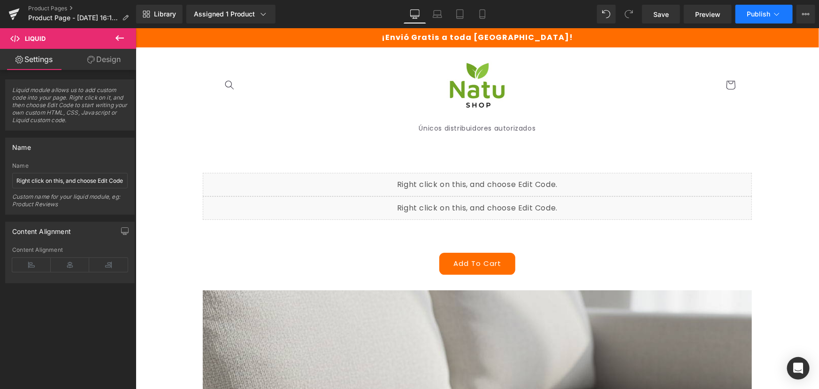
click at [746, 20] on button "Publish" at bounding box center [763, 14] width 57 height 19
click at [657, 17] on span "Save" at bounding box center [660, 14] width 15 height 10
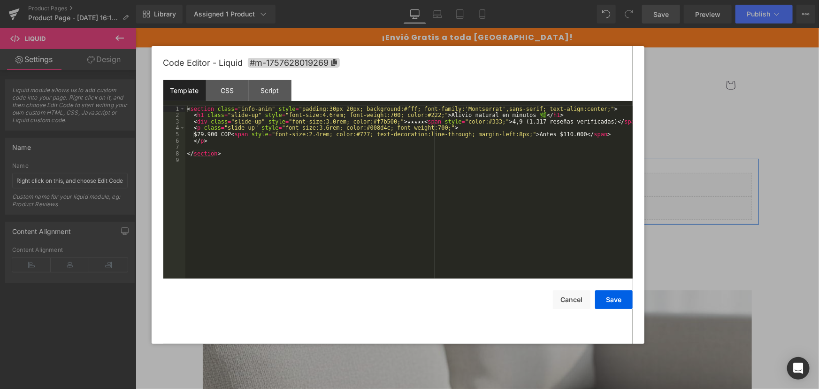
click at [487, 203] on div "Liquid" at bounding box center [476, 207] width 549 height 23
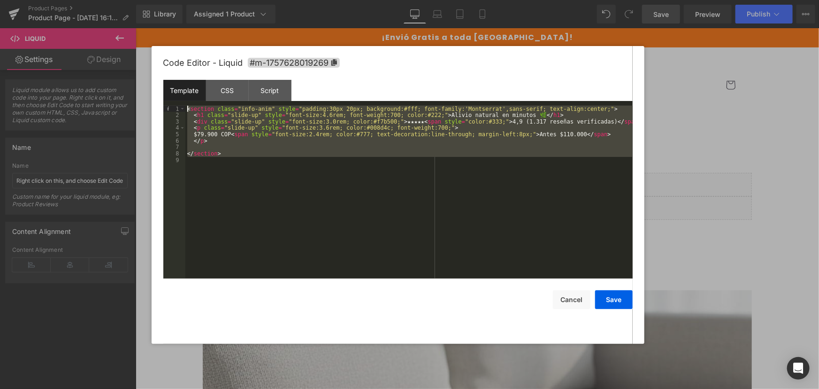
drag, startPoint x: 384, startPoint y: 210, endPoint x: 15, endPoint y: 28, distance: 410.9
click at [15, 28] on body "You are previewing how the will restyle your page. You can not edit Elements in…" at bounding box center [409, 194] width 819 height 389
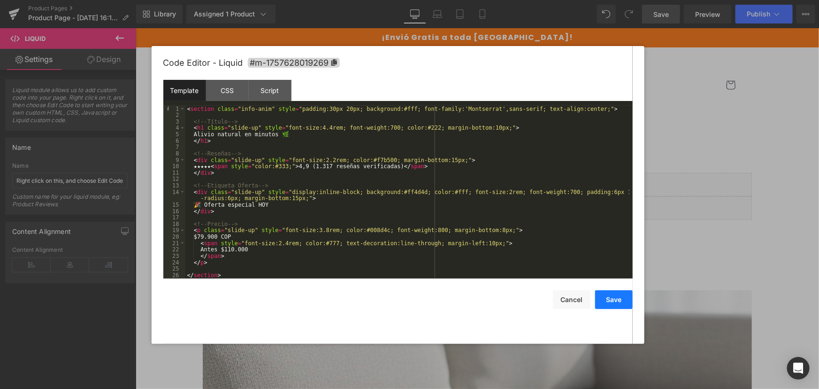
drag, startPoint x: 616, startPoint y: 296, endPoint x: 472, endPoint y: 172, distance: 190.0
click at [616, 296] on button "Save" at bounding box center [614, 299] width 38 height 19
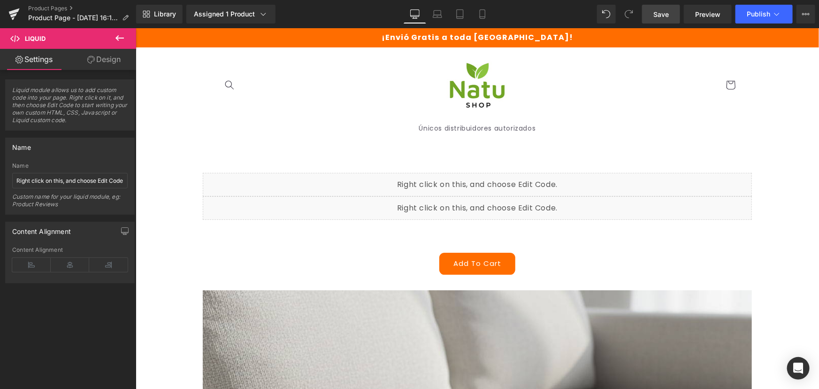
click at [665, 14] on span "Save" at bounding box center [660, 14] width 15 height 10
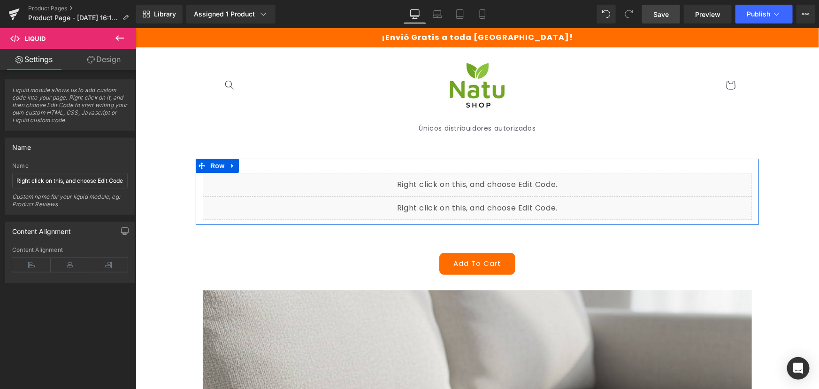
click at [488, 204] on div "Liquid" at bounding box center [476, 207] width 549 height 23
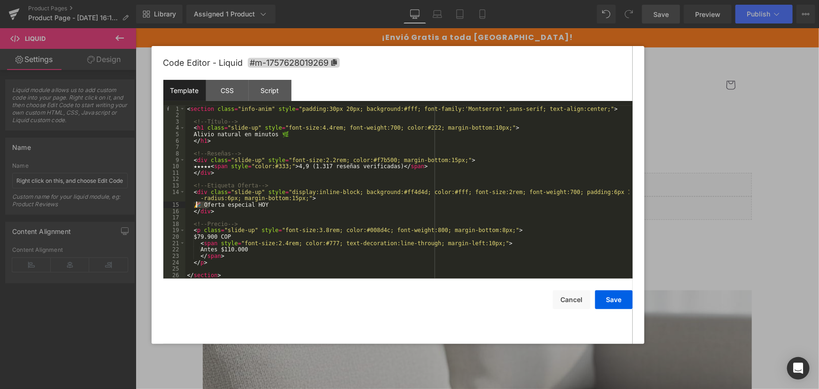
drag, startPoint x: 207, startPoint y: 204, endPoint x: 197, endPoint y: 204, distance: 10.3
click at [197, 204] on div "< section class = "info-anim" style = "padding:30px 20px; background:#fff; font…" at bounding box center [407, 198] width 444 height 185
click at [310, 231] on div "< section class = "info-anim" style = "padding:30px 20px; background:#fff; font…" at bounding box center [407, 198] width 444 height 185
drag, startPoint x: 615, startPoint y: 298, endPoint x: 453, endPoint y: 189, distance: 195.2
click at [615, 298] on button "Save" at bounding box center [614, 299] width 38 height 19
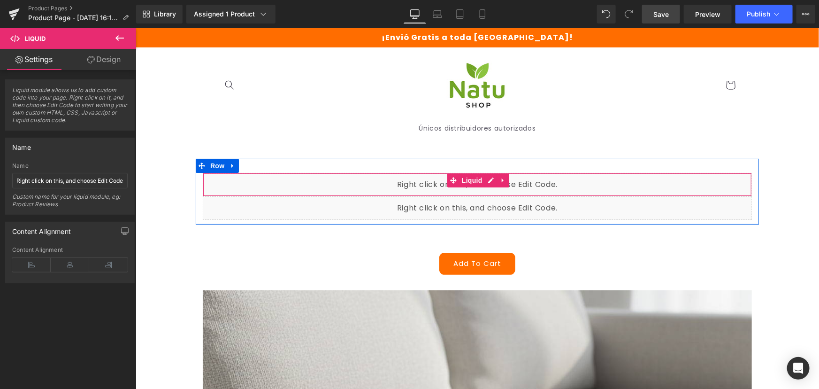
click at [484, 178] on div "Liquid" at bounding box center [476, 183] width 549 height 23
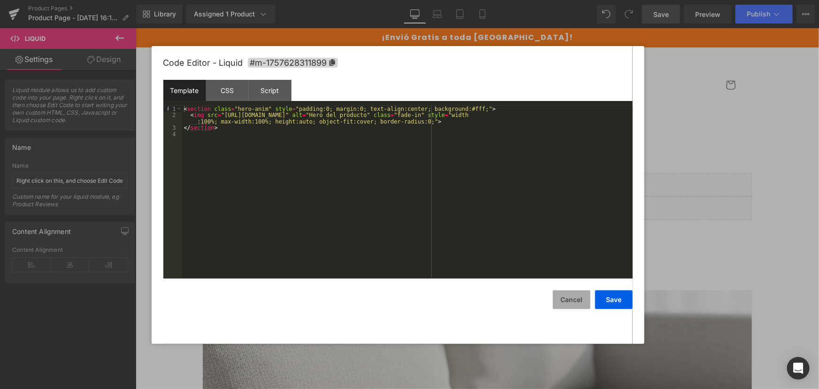
click at [573, 294] on button "Cancel" at bounding box center [572, 299] width 38 height 19
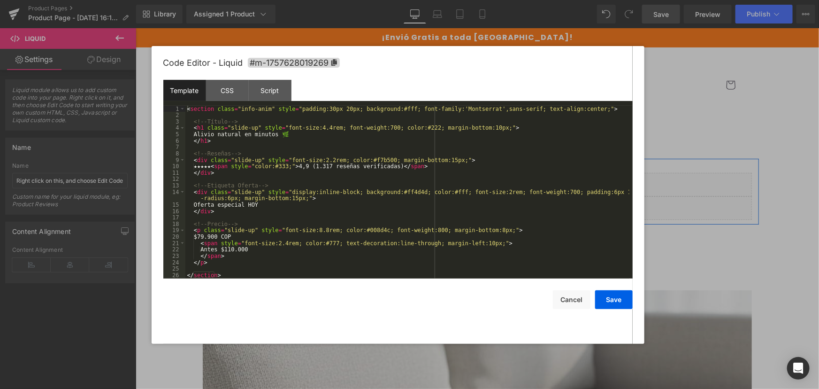
click at [488, 206] on icon at bounding box center [487, 203] width 5 height 6
click at [238, 87] on div "CSS" at bounding box center [227, 90] width 43 height 21
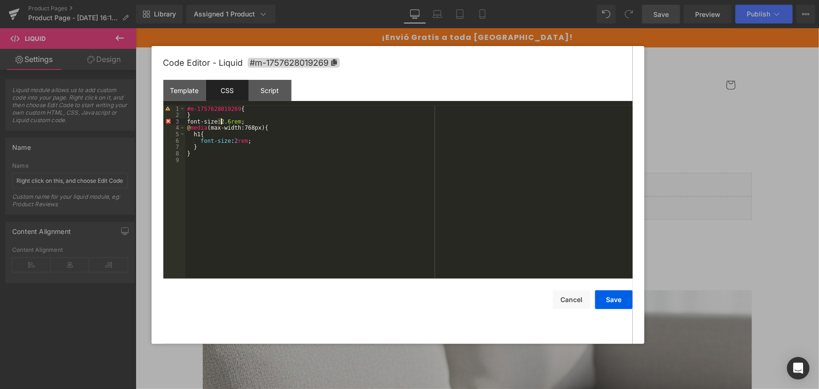
click at [220, 120] on div "#m-1757628019269 { } font-size :2 .6rem ; @ media (max-width:768px) { h1 { font…" at bounding box center [408, 198] width 447 height 185
drag, startPoint x: 619, startPoint y: 303, endPoint x: 472, endPoint y: 67, distance: 278.3
click at [619, 303] on button "Save" at bounding box center [614, 299] width 38 height 19
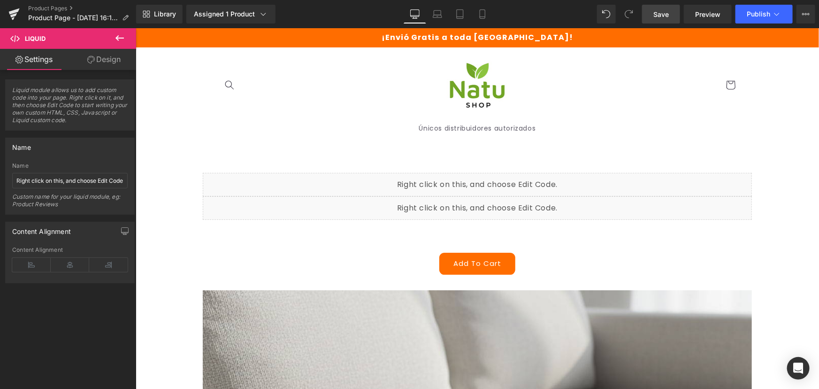
click at [670, 19] on link "Save" at bounding box center [661, 14] width 38 height 19
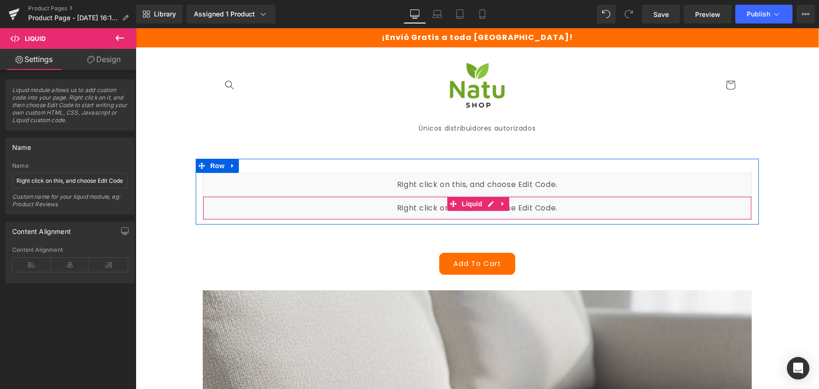
click at [487, 201] on div "Liquid" at bounding box center [476, 207] width 549 height 23
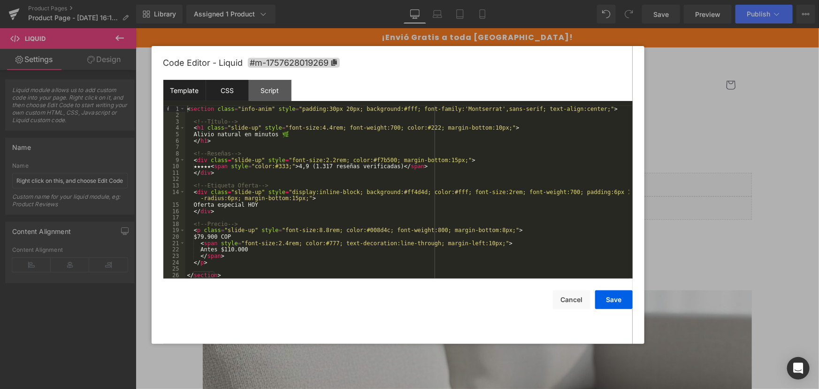
click at [221, 81] on div "CSS" at bounding box center [227, 90] width 43 height 21
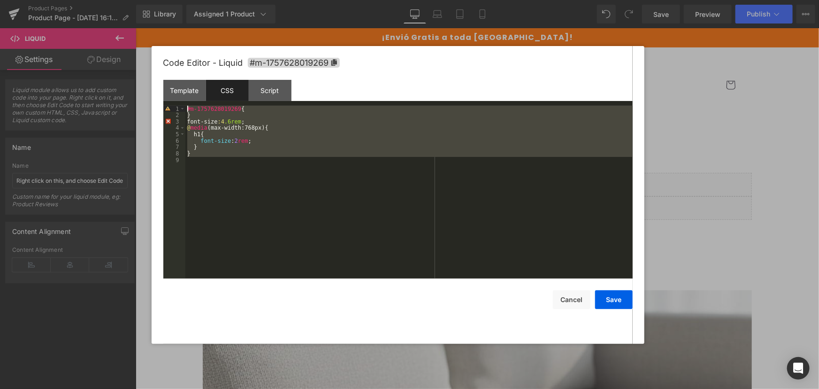
drag, startPoint x: 249, startPoint y: 160, endPoint x: 150, endPoint y: 84, distance: 124.8
click at [150, 84] on body "You are previewing how the will restyle your page. You can not edit Elements in…" at bounding box center [409, 194] width 819 height 389
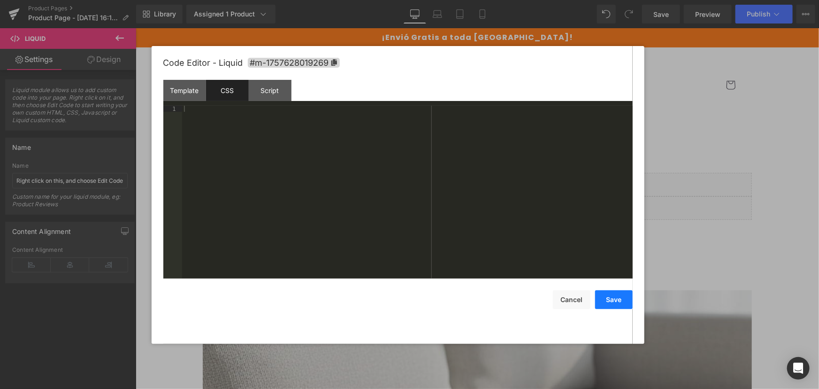
click at [614, 291] on button "Save" at bounding box center [614, 299] width 38 height 19
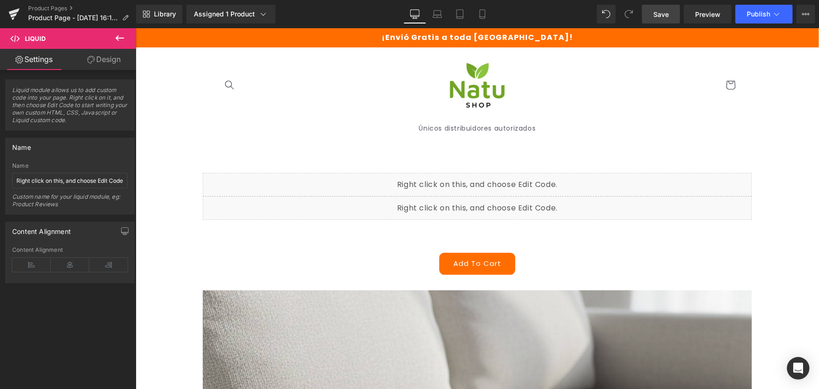
click at [657, 18] on span "Save" at bounding box center [660, 14] width 15 height 10
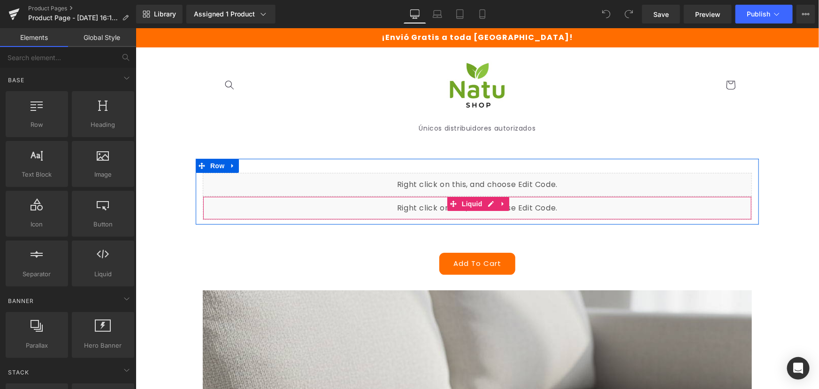
click at [484, 206] on div "Liquid" at bounding box center [476, 207] width 549 height 23
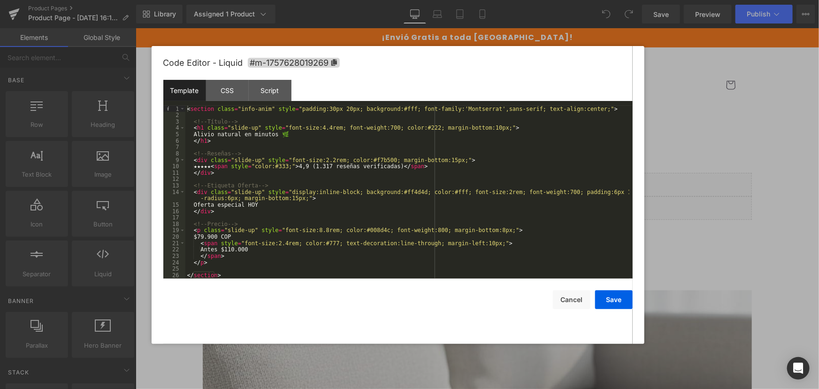
scroll to position [6, 0]
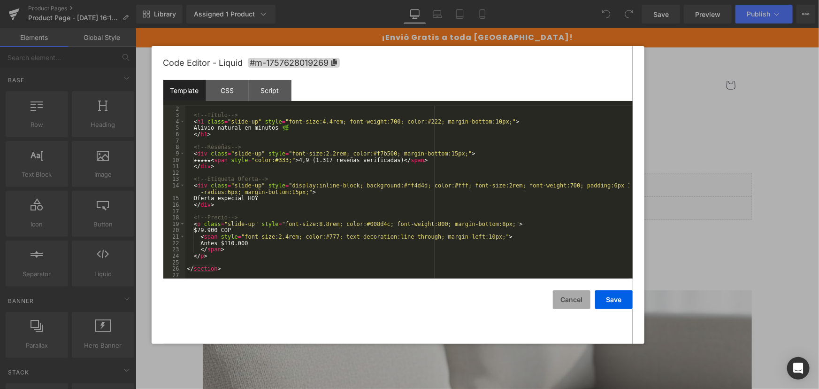
click at [568, 298] on button "Cancel" at bounding box center [572, 299] width 38 height 19
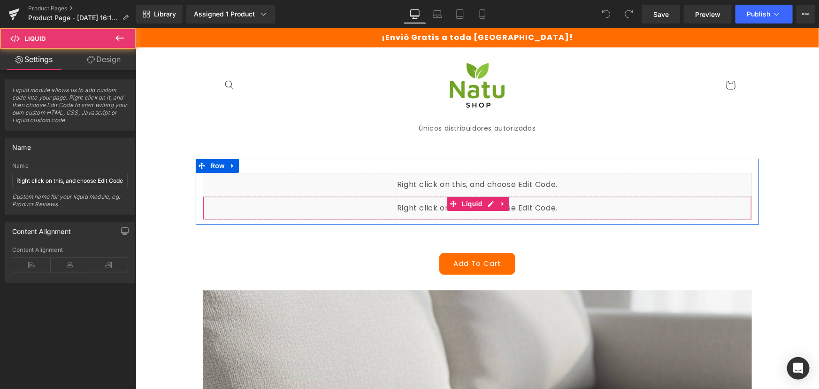
click at [286, 205] on div "Liquid" at bounding box center [476, 207] width 549 height 23
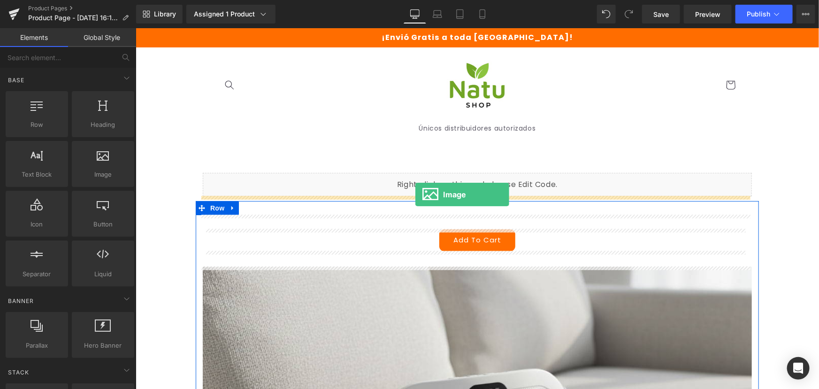
drag, startPoint x: 251, startPoint y: 194, endPoint x: 415, endPoint y: 194, distance: 164.3
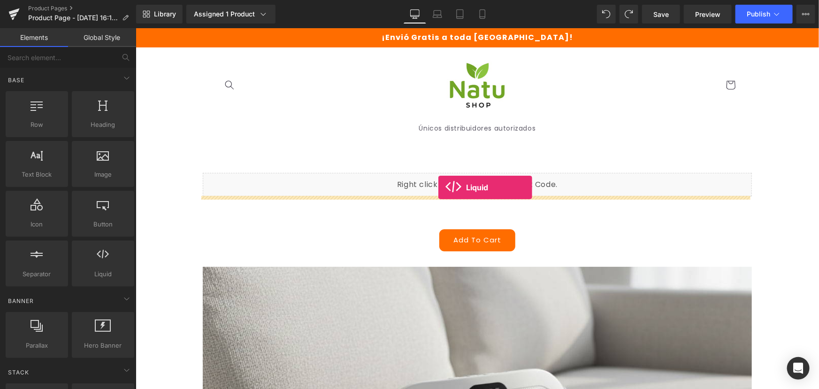
drag, startPoint x: 239, startPoint y: 292, endPoint x: 438, endPoint y: 187, distance: 225.0
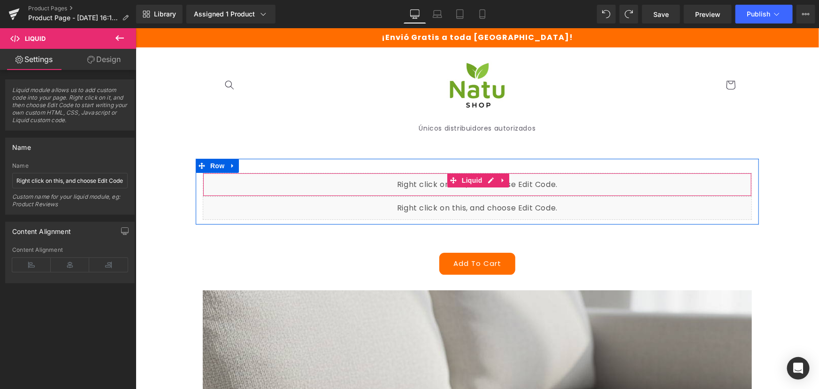
click at [486, 178] on div "Liquid" at bounding box center [476, 183] width 549 height 23
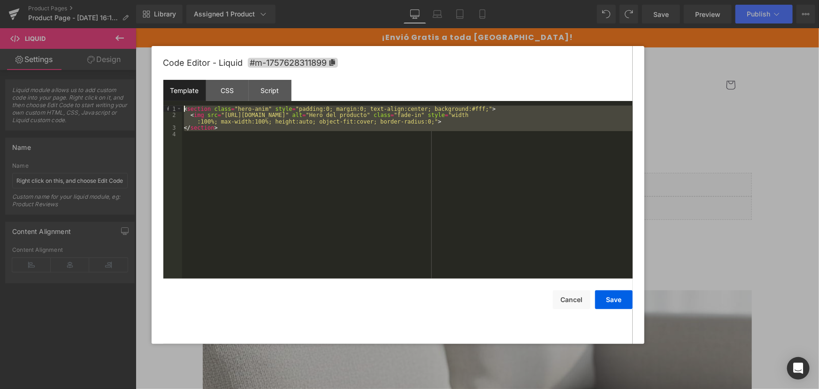
drag, startPoint x: 290, startPoint y: 211, endPoint x: 126, endPoint y: 53, distance: 228.0
click at [126, 53] on body "Liquid You are previewing how the will restyle your page. You can not edit Elem…" at bounding box center [409, 194] width 819 height 389
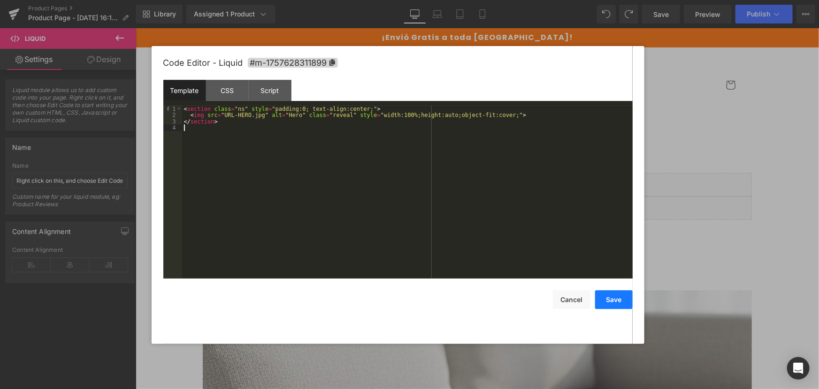
click at [622, 299] on button "Save" at bounding box center [614, 299] width 38 height 19
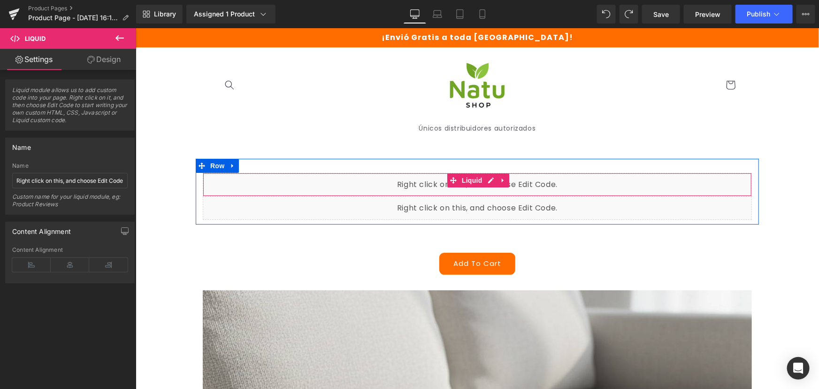
click at [484, 183] on div "Liquid" at bounding box center [476, 183] width 549 height 23
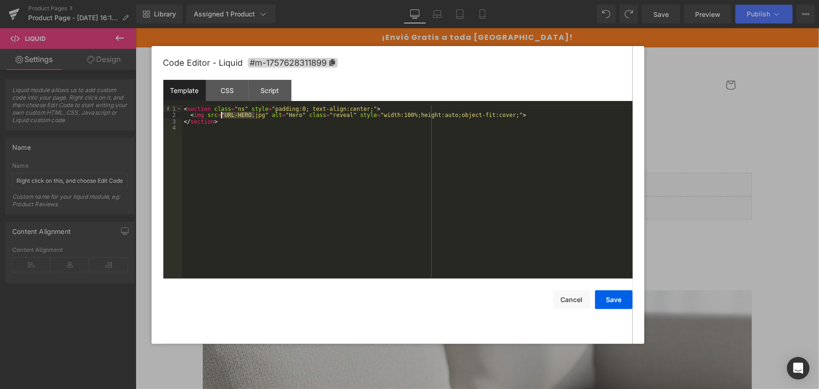
drag, startPoint x: 256, startPoint y: 114, endPoint x: 221, endPoint y: 115, distance: 34.7
click at [221, 115] on div "< section class = "ns" style = "padding:0; text-align:center;" > < img src = "U…" at bounding box center [407, 198] width 451 height 185
click at [608, 296] on button "Save" at bounding box center [614, 299] width 38 height 19
click at [486, 206] on div "Liquid" at bounding box center [476, 207] width 549 height 23
click at [373, 229] on div "You can add custom HTML / CSS / Javascript or Liquid code right here." at bounding box center [407, 198] width 451 height 185
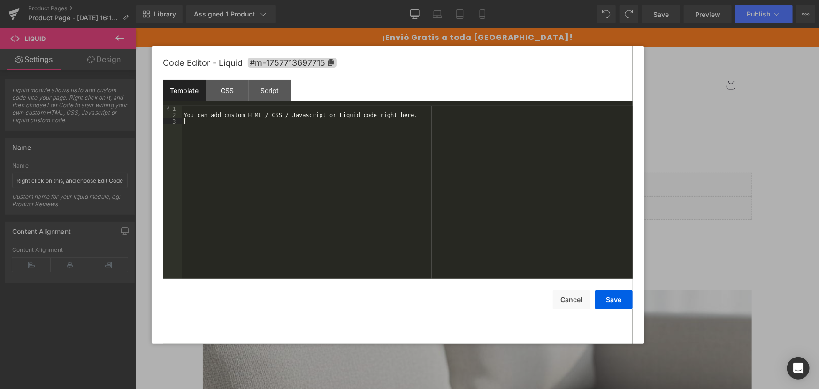
drag, startPoint x: 292, startPoint y: 185, endPoint x: 168, endPoint y: 29, distance: 198.8
click at [168, 29] on body "Liquid You are previewing how the will restyle your page. You can not edit Elem…" at bounding box center [409, 194] width 819 height 389
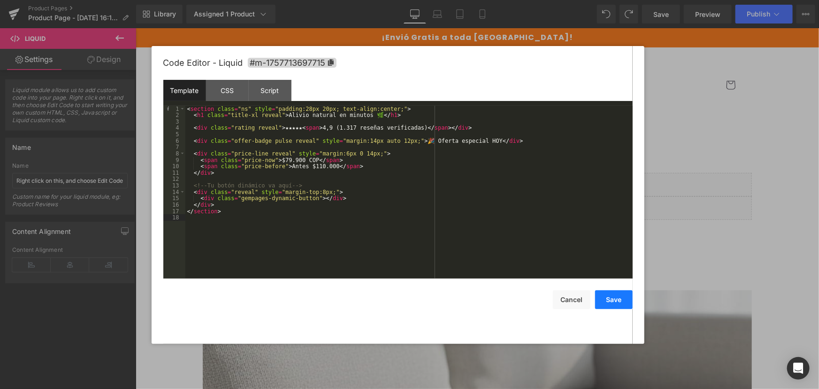
click at [611, 302] on button "Save" at bounding box center [614, 299] width 38 height 19
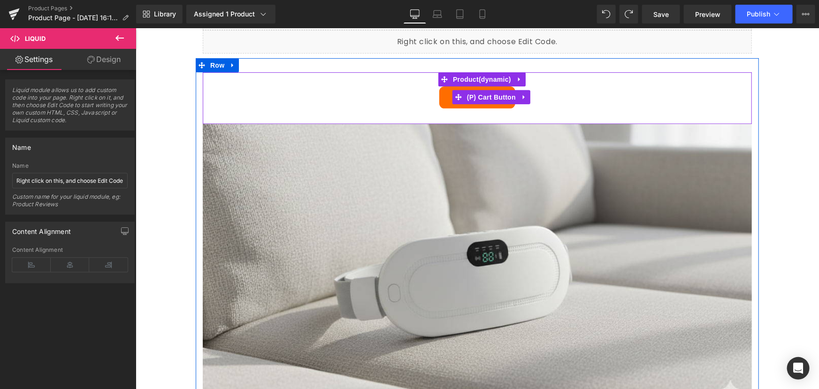
scroll to position [170, 0]
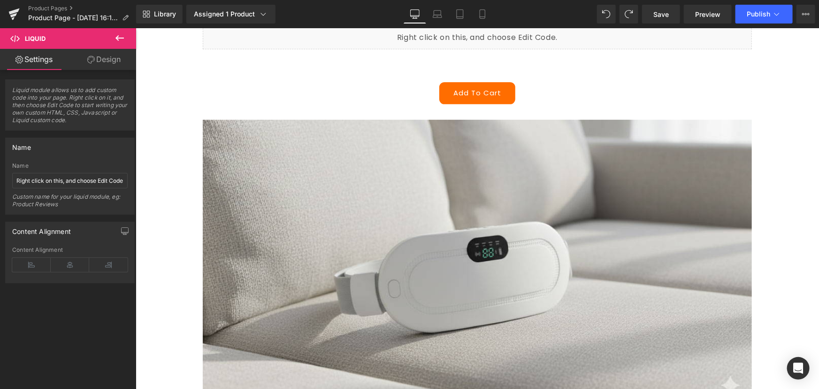
drag, startPoint x: 662, startPoint y: 11, endPoint x: 662, endPoint y: 2, distance: 8.4
click at [662, 11] on span "Save" at bounding box center [660, 14] width 15 height 10
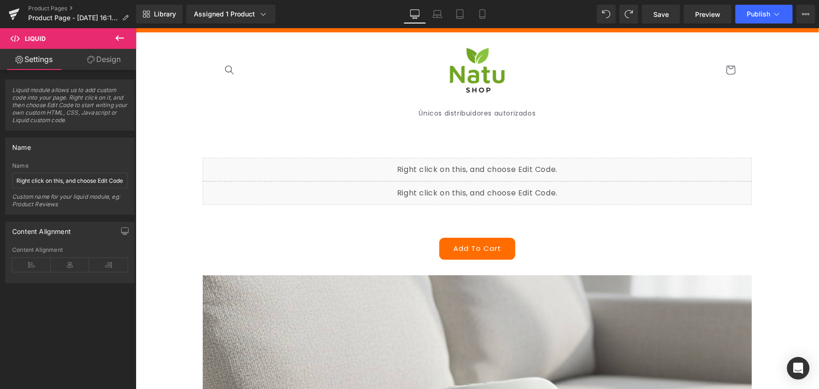
scroll to position [0, 0]
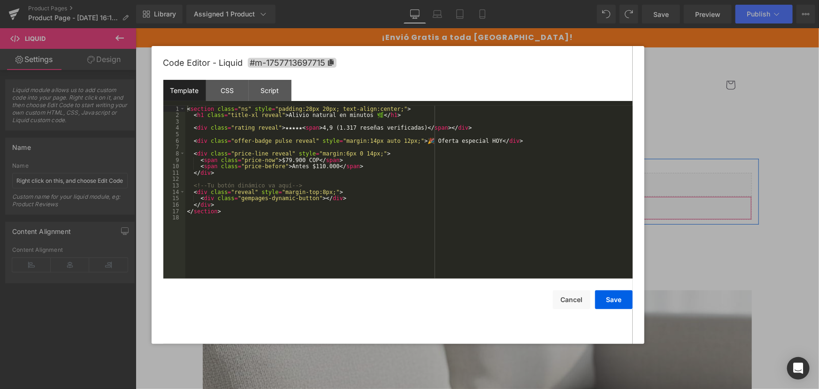
click at [489, 200] on div "Liquid" at bounding box center [476, 207] width 549 height 23
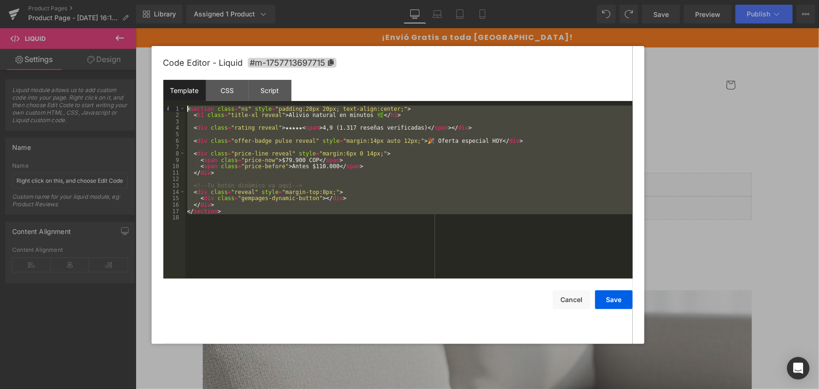
drag, startPoint x: 172, startPoint y: 155, endPoint x: 540, endPoint y: 27, distance: 390.0
click at [121, 92] on body "Liquid You are previewing how the will restyle your page. You can not edit Elem…" at bounding box center [409, 194] width 819 height 389
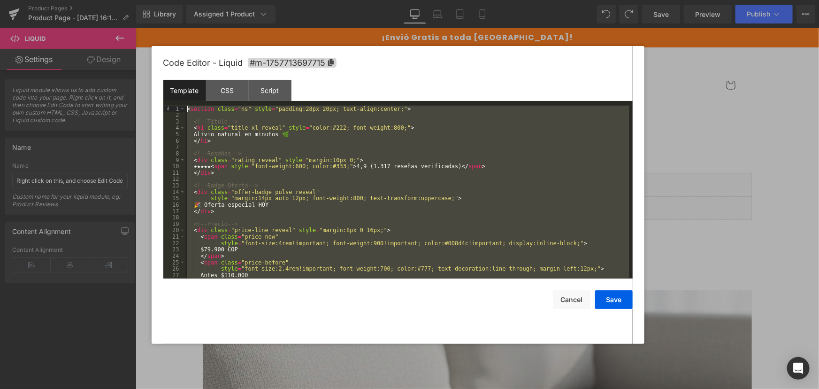
drag, startPoint x: 257, startPoint y: 273, endPoint x: 45, endPoint y: -35, distance: 373.5
click at [45, 0] on html "Liquid You are previewing how the will restyle your page. You can not edit Elem…" at bounding box center [409, 194] width 819 height 389
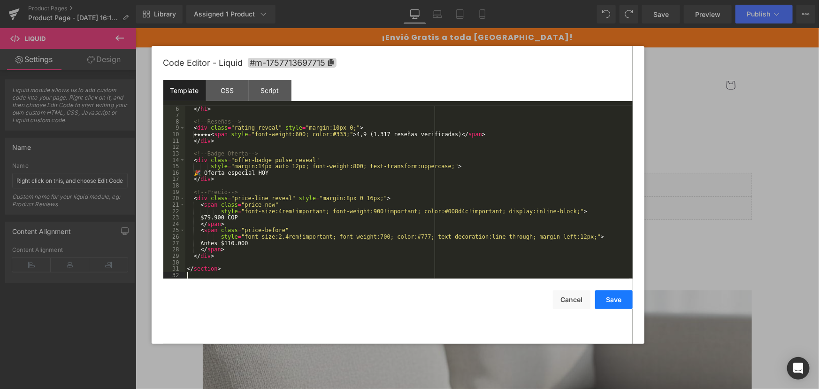
click at [620, 298] on button "Save" at bounding box center [614, 299] width 38 height 19
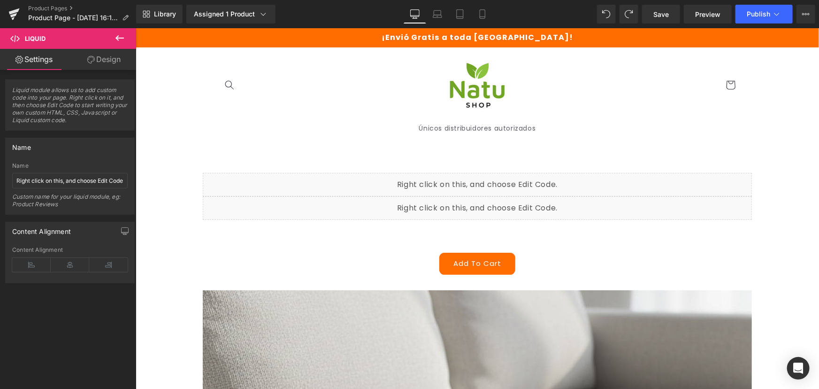
click at [661, 23] on div "Library Assigned 1 Product Product Preview Almohadilla Menstrual Térmica Manage…" at bounding box center [477, 14] width 683 height 28
click at [662, 17] on span "Save" at bounding box center [660, 14] width 15 height 10
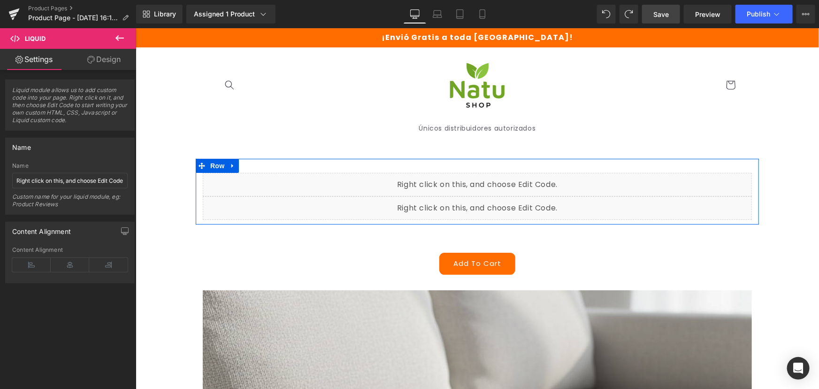
click at [485, 202] on div "Liquid" at bounding box center [476, 207] width 549 height 23
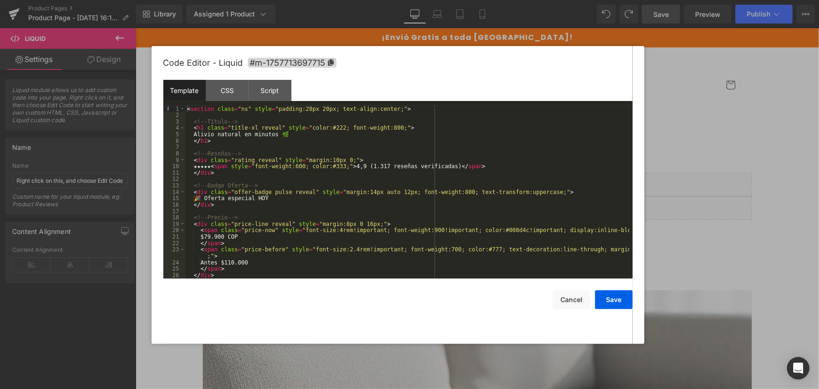
scroll to position [19, 0]
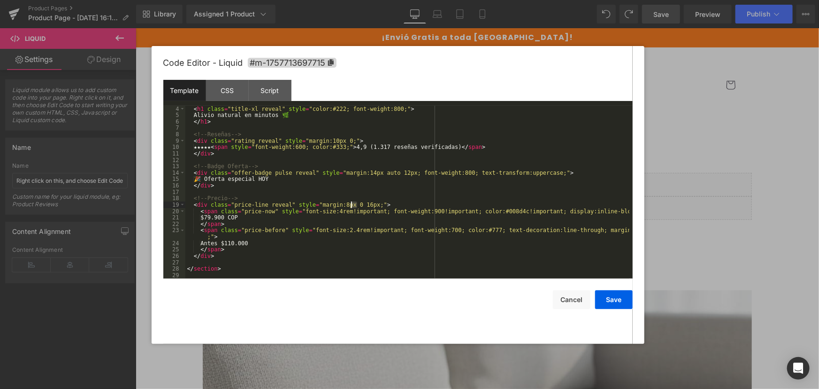
drag, startPoint x: 357, startPoint y: 204, endPoint x: 350, endPoint y: 203, distance: 7.1
click at [350, 203] on div "< h1 class = "title-xl reveal" style = "color:#222; font-weight:800;" > Alivio …" at bounding box center [407, 198] width 444 height 185
click at [372, 250] on div "< h1 class = "title-xl reveal" style = "color:#222; font-weight:800;" > Alivio …" at bounding box center [407, 198] width 444 height 185
click at [327, 213] on div "< h1 class = "title-xl reveal" style = "color:#222; font-weight:800;" > Alivio …" at bounding box center [407, 198] width 444 height 185
click at [331, 210] on div "< h1 class = "title-xl reveal" style = "color:#222; font-weight:800;" > Alivio …" at bounding box center [407, 198] width 444 height 185
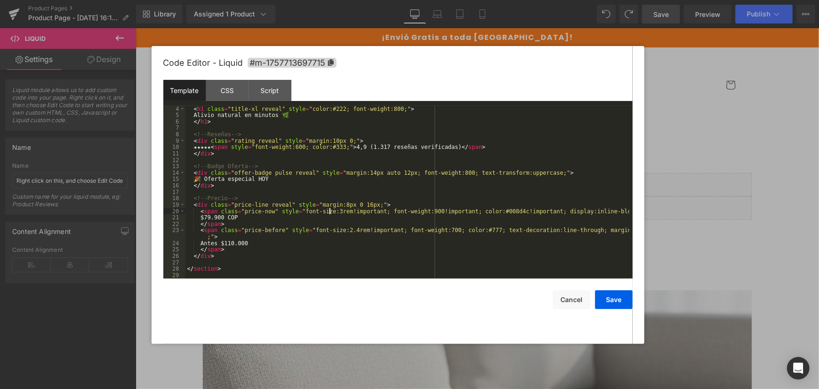
click at [338, 226] on div "< h1 class = "title-xl reveal" style = "color:#222; font-weight:800;" > Alivio …" at bounding box center [407, 198] width 444 height 185
click at [337, 229] on div "< h1 class = "title-xl reveal" style = "color:#222; font-weight:800;" > Alivio …" at bounding box center [407, 198] width 444 height 185
click at [445, 244] on div "< h1 class = "title-xl reveal" style = "color:#222; font-weight:800;" > Alivio …" at bounding box center [407, 198] width 444 height 185
click at [428, 229] on div "< h1 class = "title-xl reveal" style = "color:#222; font-weight:800;" > Alivio …" at bounding box center [407, 198] width 444 height 185
click at [413, 213] on div "< h1 class = "title-xl reveal" style = "color:#222; font-weight:800;" > Alivio …" at bounding box center [407, 198] width 444 height 185
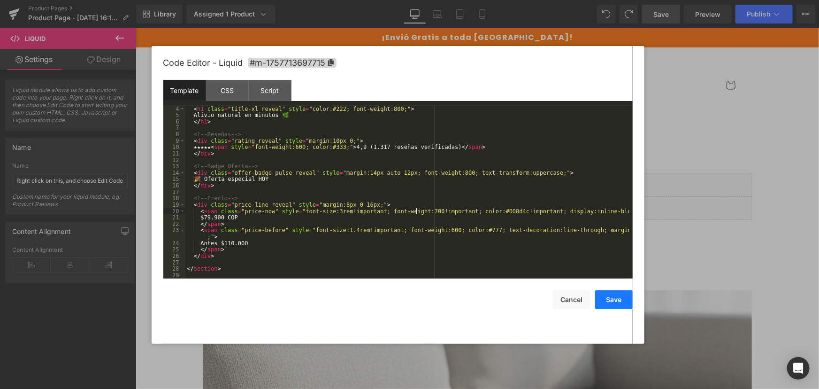
click at [608, 298] on button "Save" at bounding box center [614, 299] width 38 height 19
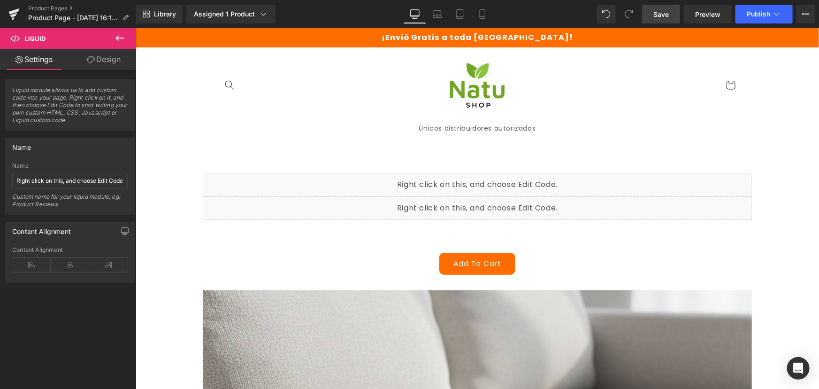
click at [662, 16] on span "Save" at bounding box center [660, 14] width 15 height 10
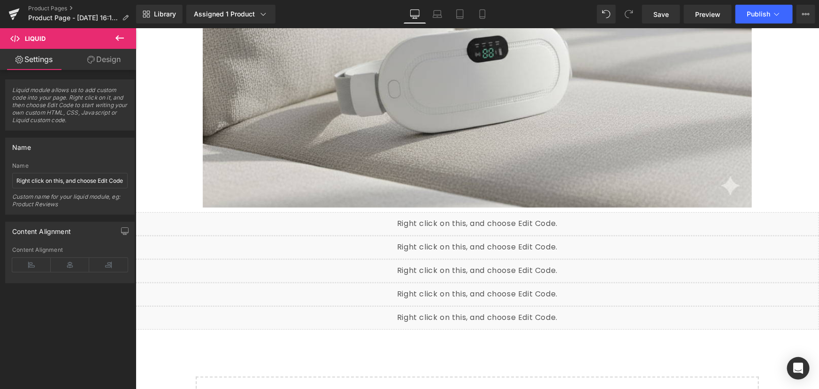
scroll to position [469, 0]
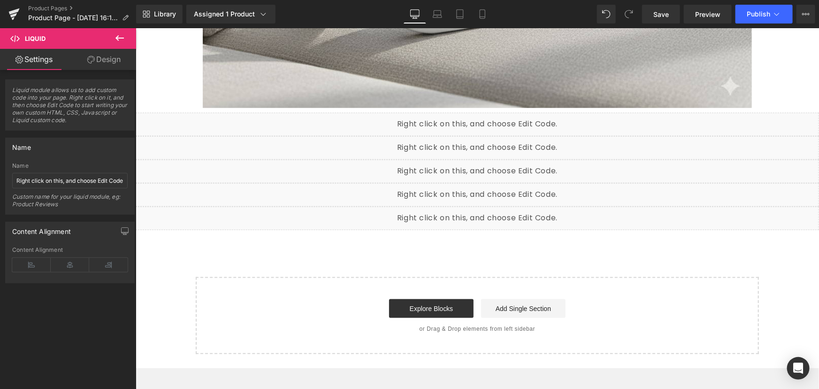
click at [119, 35] on icon at bounding box center [119, 37] width 11 height 11
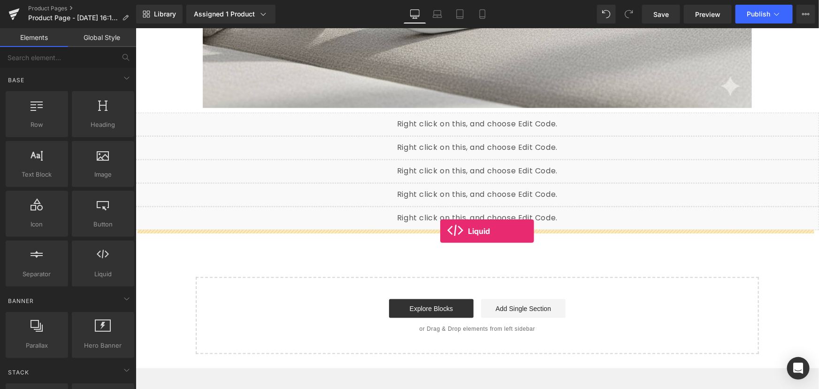
drag, startPoint x: 246, startPoint y: 286, endPoint x: 440, endPoint y: 230, distance: 201.3
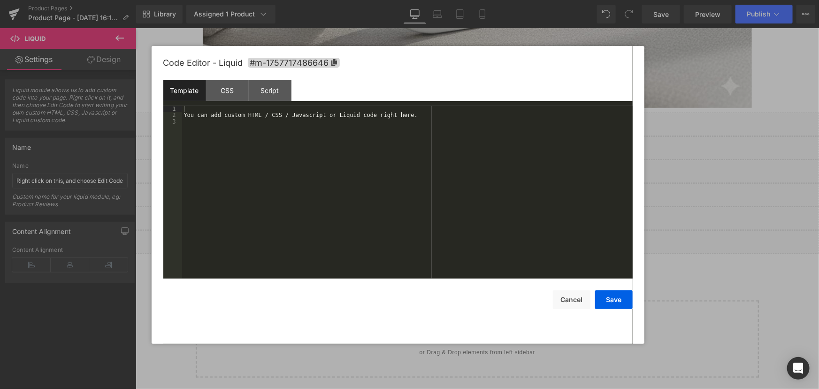
click at [484, 234] on div "Liquid" at bounding box center [476, 240] width 683 height 23
click at [441, 249] on div "You can add custom HTML / CSS / Javascript or Liquid code right here." at bounding box center [407, 198] width 451 height 185
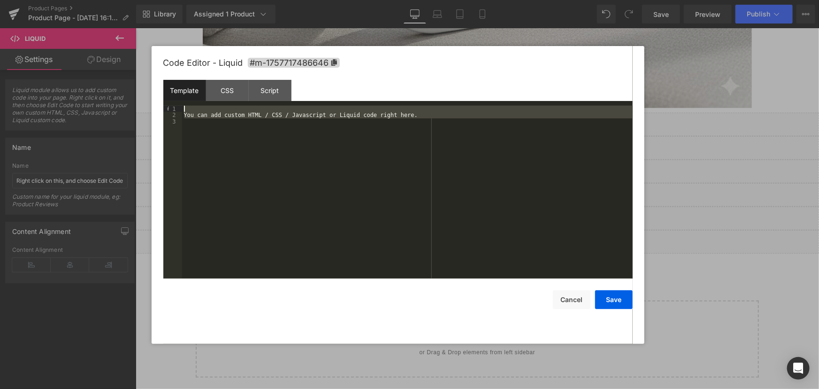
drag, startPoint x: 157, startPoint y: 59, endPoint x: 133, endPoint y: 31, distance: 35.9
click at [133, 31] on body "Liquid You are previewing how the will restyle your page. You can not edit Elem…" at bounding box center [409, 194] width 819 height 389
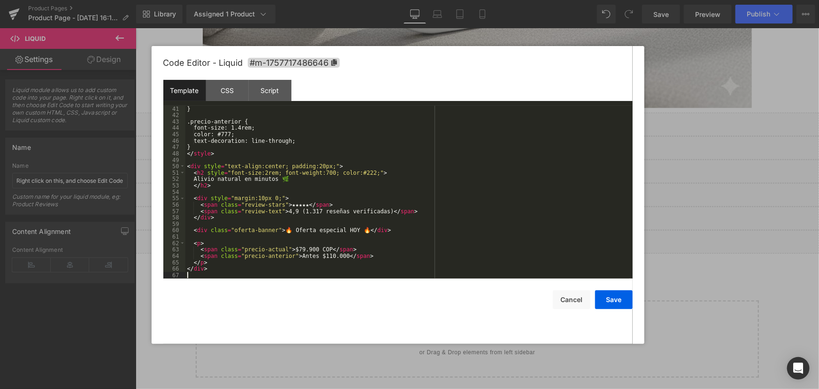
scroll to position [256, 0]
click at [620, 303] on button "Save" at bounding box center [614, 299] width 38 height 19
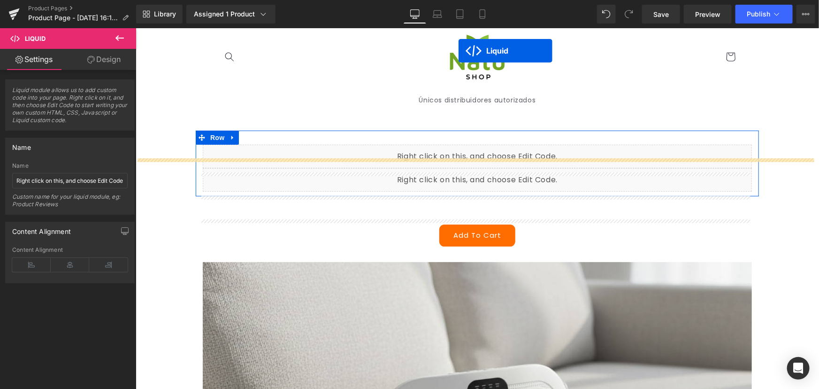
scroll to position [0, 0]
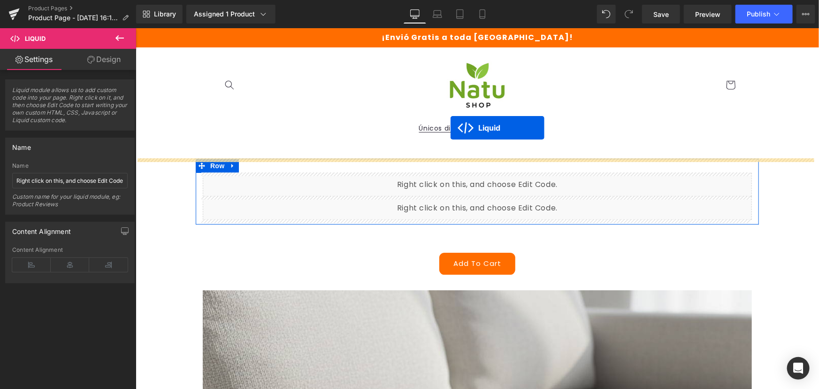
drag, startPoint x: 449, startPoint y: 235, endPoint x: 450, endPoint y: 127, distance: 107.9
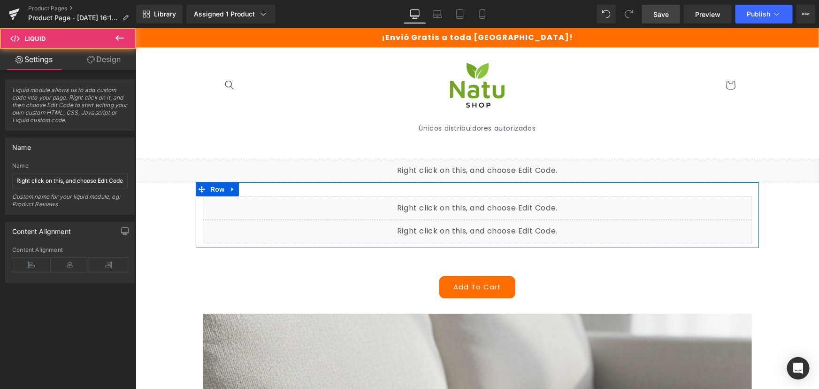
click at [658, 9] on span "Save" at bounding box center [660, 14] width 15 height 10
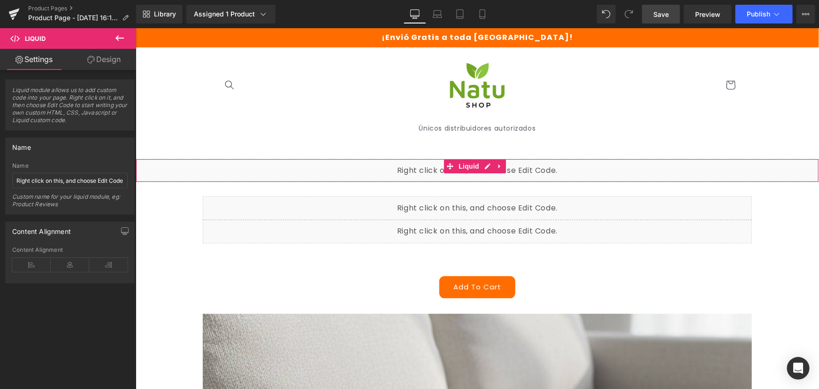
click at [529, 174] on div "Liquid" at bounding box center [476, 169] width 683 height 23
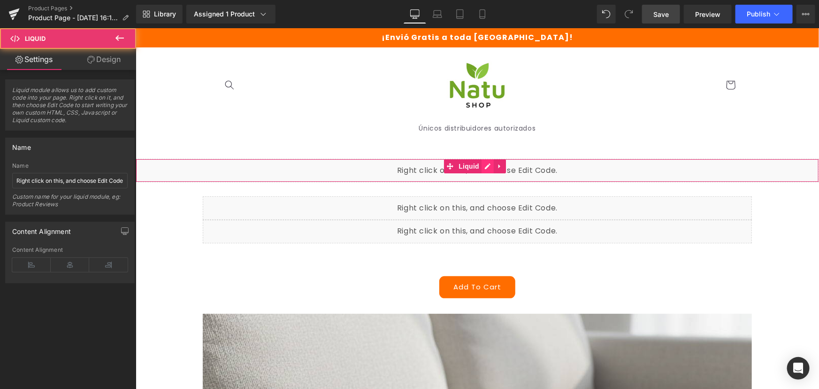
click at [482, 165] on div "Liquid" at bounding box center [476, 169] width 683 height 23
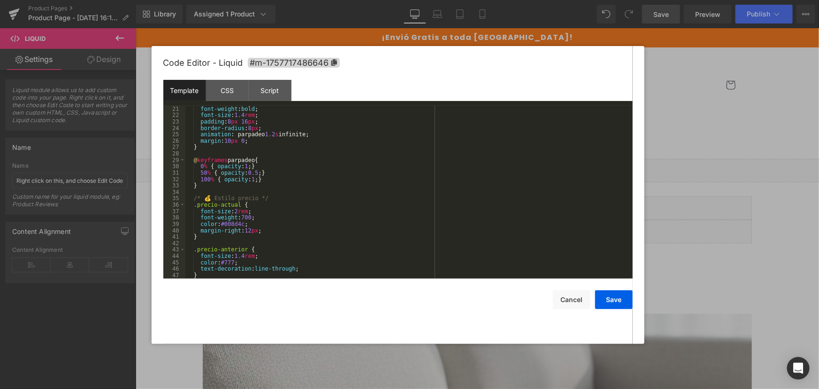
scroll to position [256, 0]
